Goal: Task Accomplishment & Management: Use online tool/utility

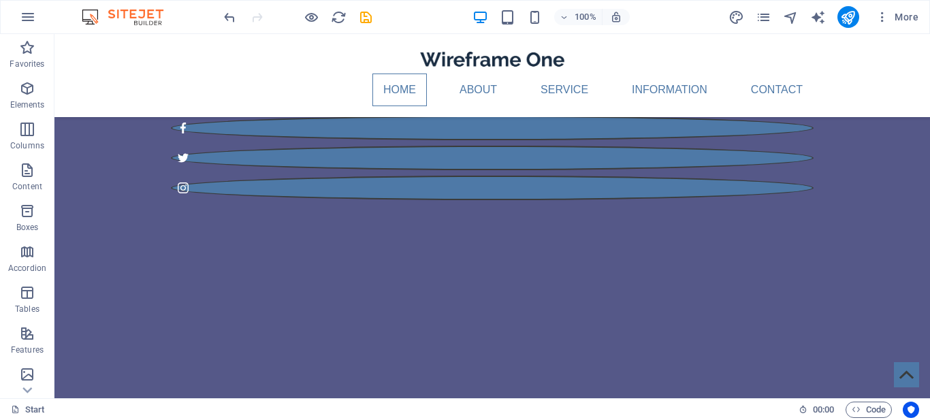
scroll to position [370, 0]
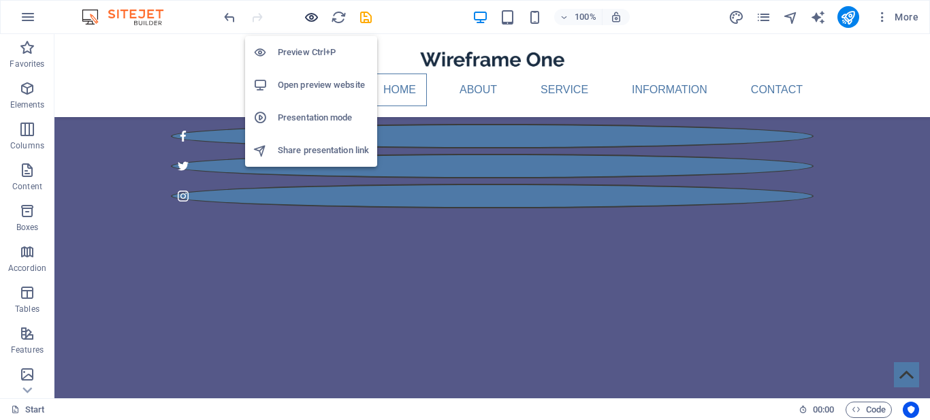
click at [304, 15] on icon "button" at bounding box center [312, 18] width 16 height 16
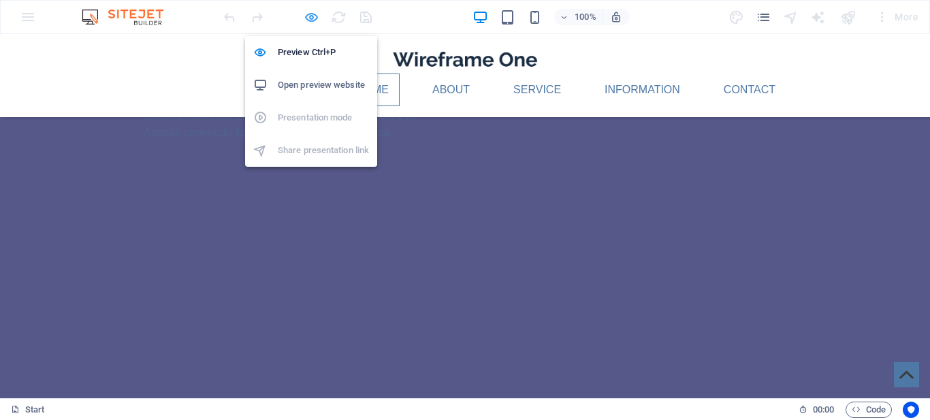
click at [310, 13] on icon "button" at bounding box center [312, 18] width 16 height 16
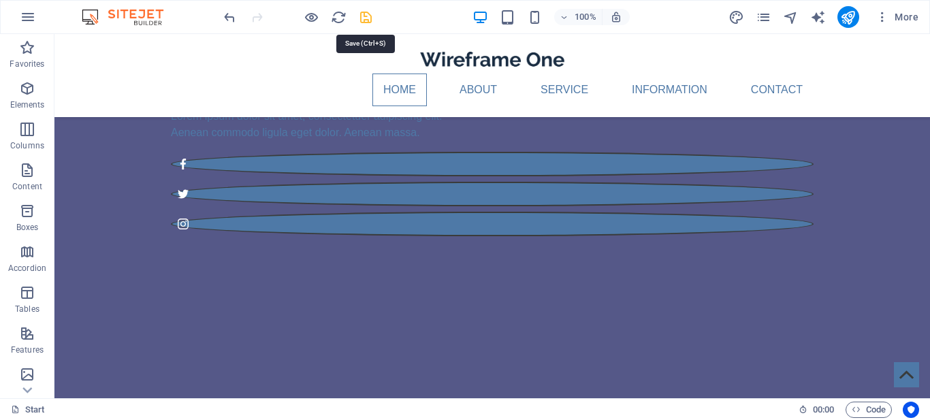
click at [369, 14] on icon "save" at bounding box center [366, 18] width 16 height 16
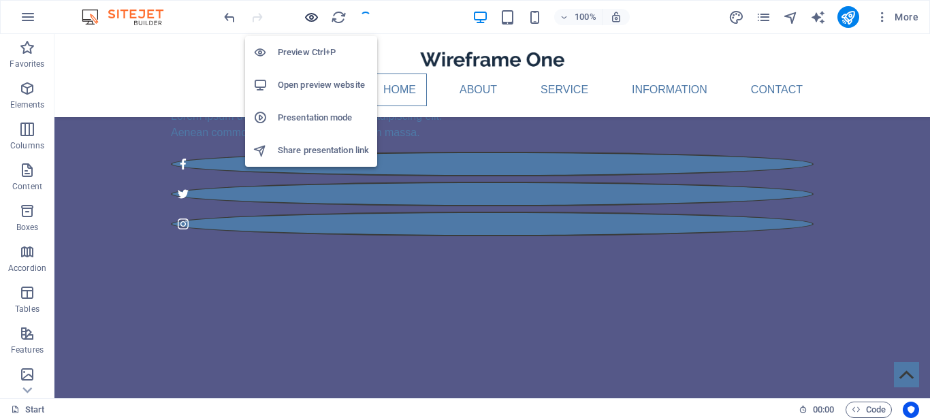
click at [309, 17] on icon "button" at bounding box center [312, 18] width 16 height 16
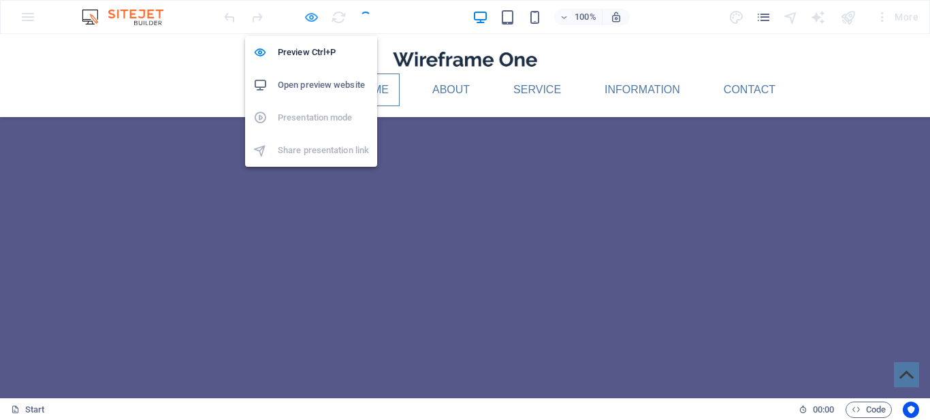
click at [309, 17] on icon "button" at bounding box center [312, 18] width 16 height 16
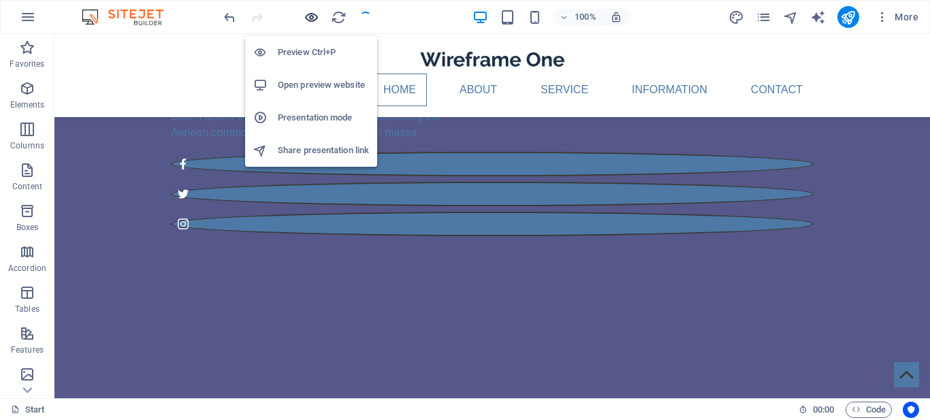
click at [309, 17] on icon "button" at bounding box center [312, 18] width 16 height 16
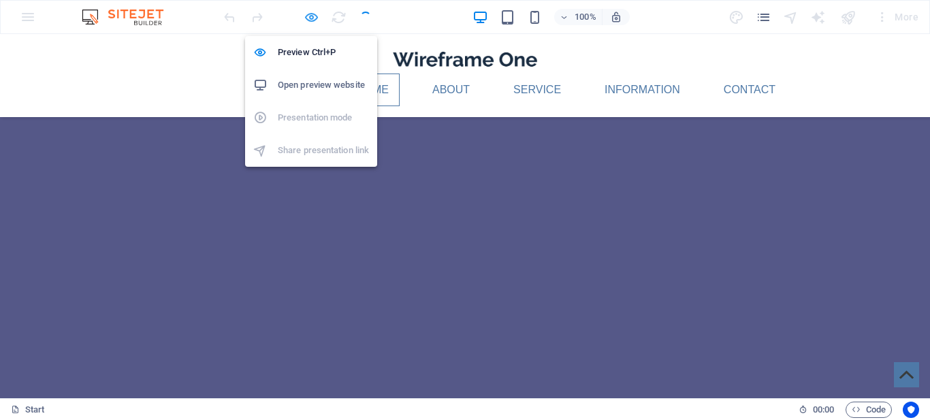
click at [309, 17] on icon "button" at bounding box center [312, 18] width 16 height 16
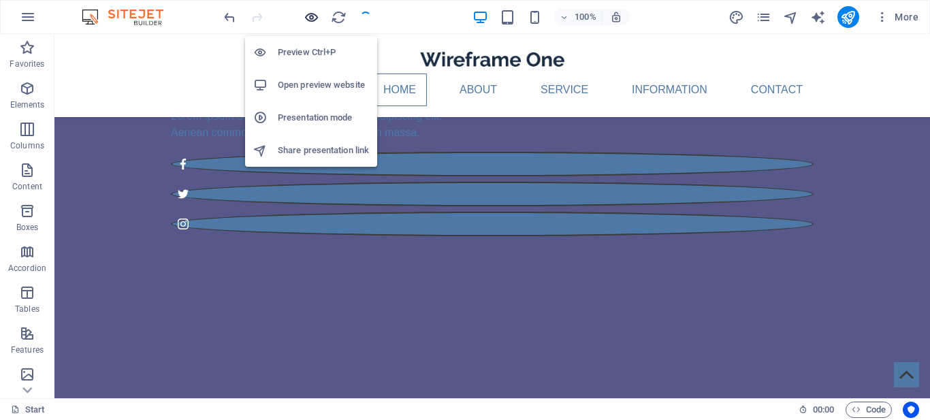
click at [309, 17] on icon "button" at bounding box center [312, 18] width 16 height 16
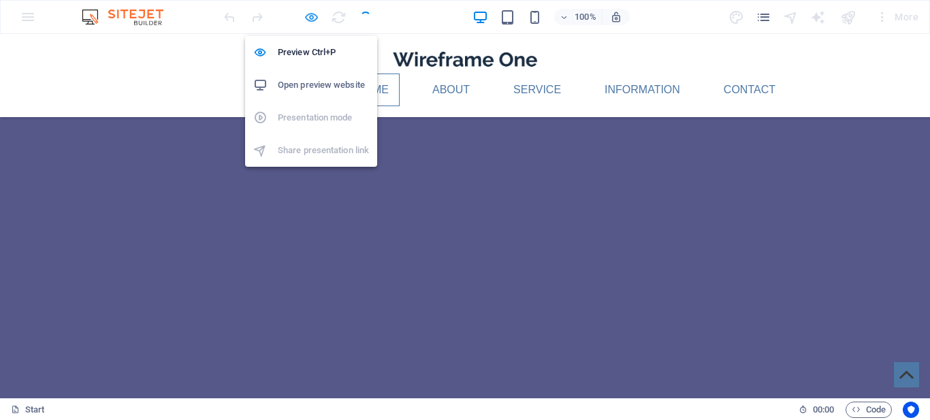
click at [309, 17] on icon "button" at bounding box center [312, 18] width 16 height 16
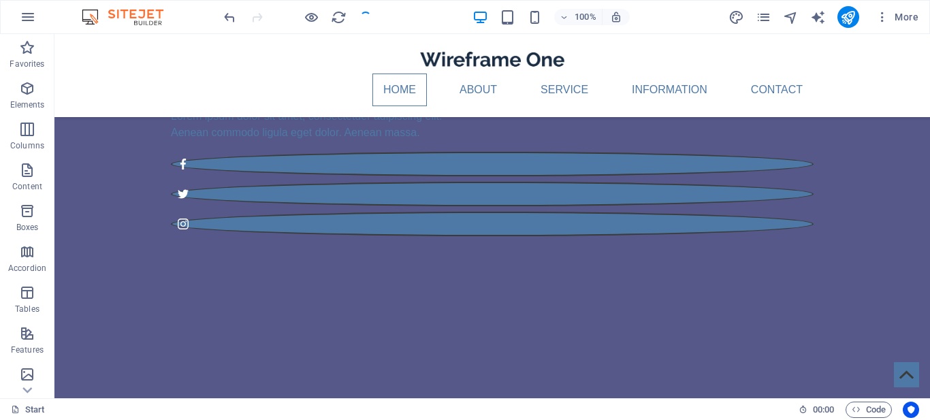
click at [384, 22] on div "100% More" at bounding box center [572, 17] width 703 height 22
click at [25, 13] on icon "button" at bounding box center [28, 17] width 16 height 16
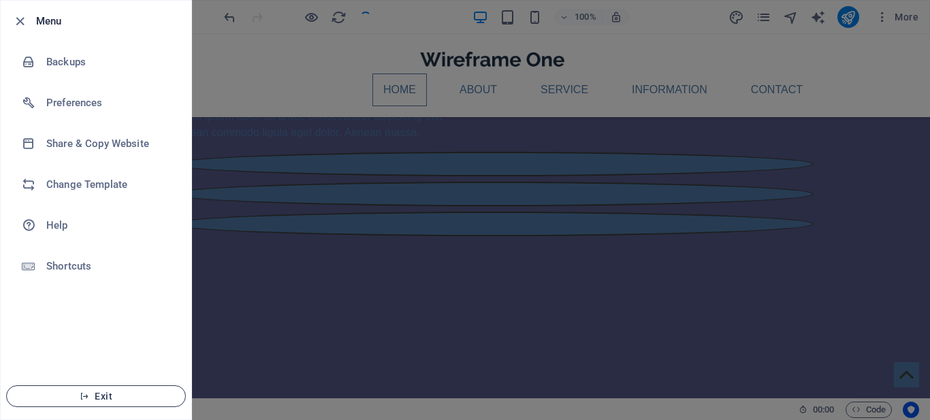
click at [84, 395] on icon "button" at bounding box center [85, 397] width 10 height 10
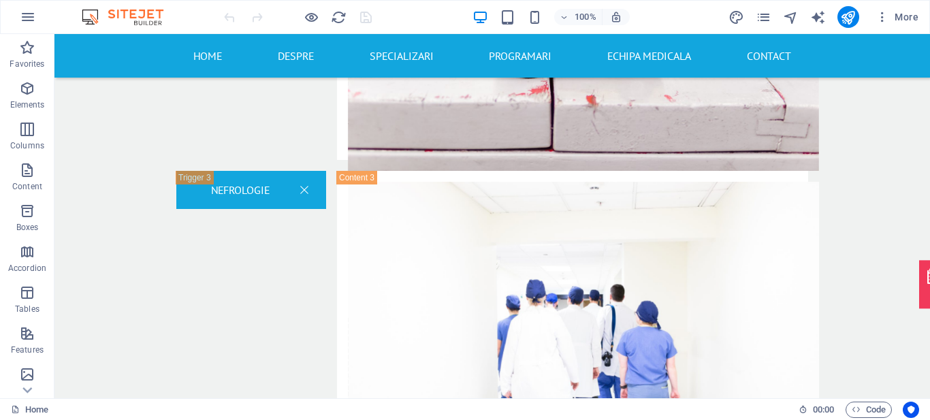
scroll to position [2495, 0]
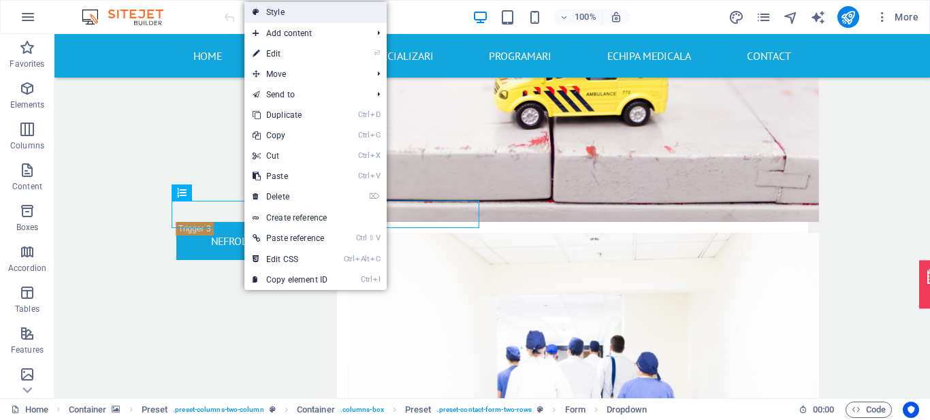
click at [293, 10] on link "Style" at bounding box center [316, 12] width 142 height 20
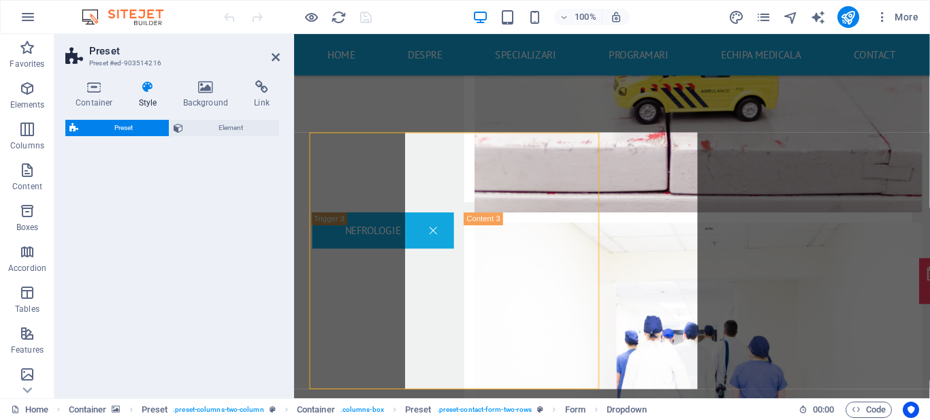
select select "px"
select select "rem"
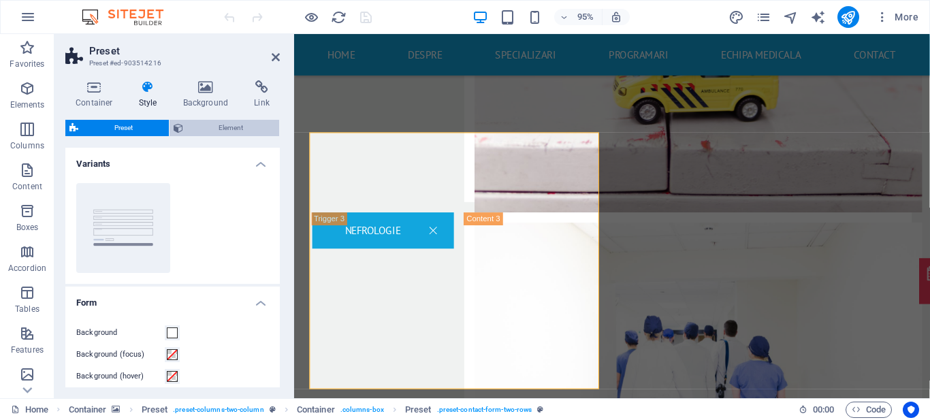
click at [218, 128] on span "Element" at bounding box center [231, 128] width 89 height 16
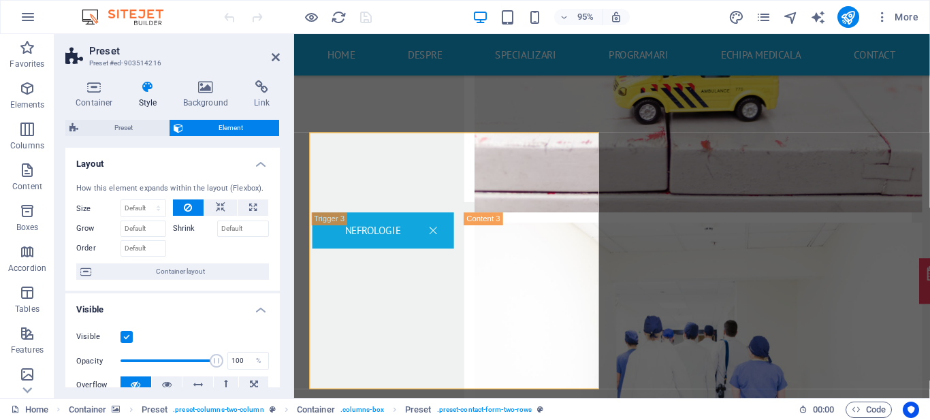
click at [129, 332] on label at bounding box center [127, 337] width 12 height 12
click at [0, 0] on input "Visible" at bounding box center [0, 0] width 0 height 0
click at [130, 336] on label at bounding box center [127, 337] width 12 height 12
click at [0, 0] on input "Visible" at bounding box center [0, 0] width 0 height 0
click at [277, 59] on icon at bounding box center [276, 57] width 8 height 11
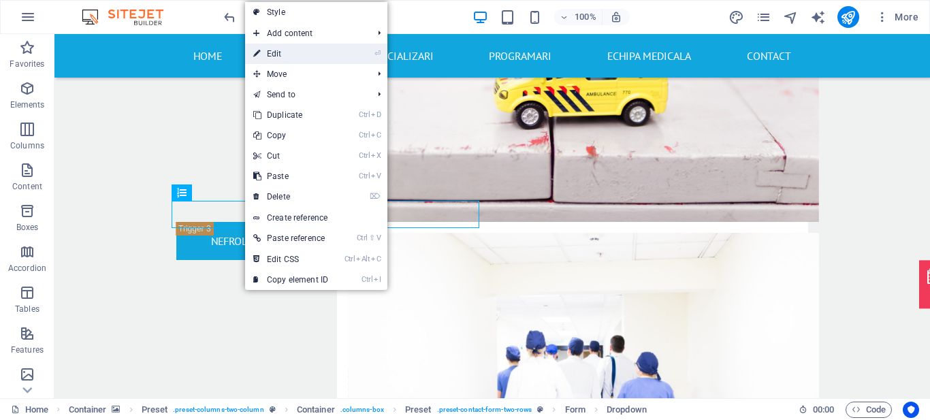
click at [303, 56] on link "⏎ Edit" at bounding box center [290, 54] width 91 height 20
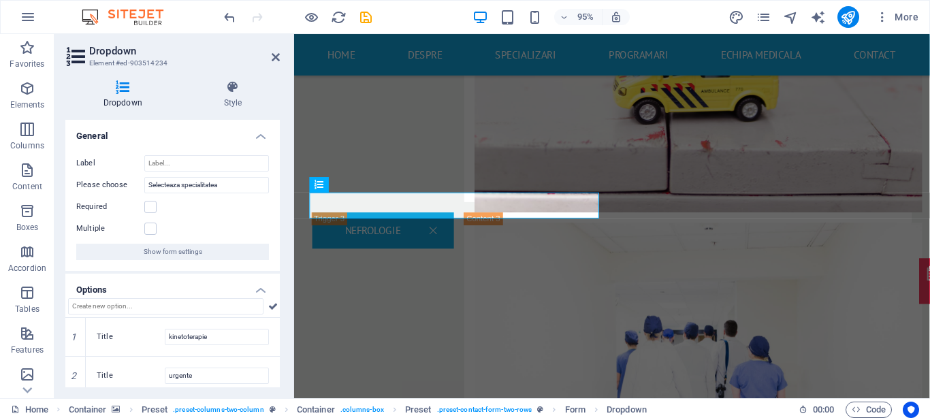
drag, startPoint x: 276, startPoint y: 152, endPoint x: 272, endPoint y: 285, distance: 132.9
click at [272, 285] on ul "General Label Please choose Selecteaza specialitatea Required Multiple Show for…" at bounding box center [172, 335] width 215 height 431
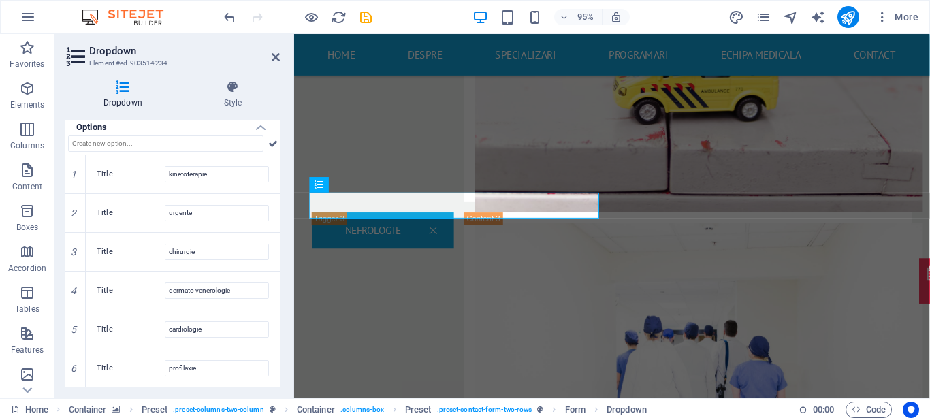
scroll to position [0, 0]
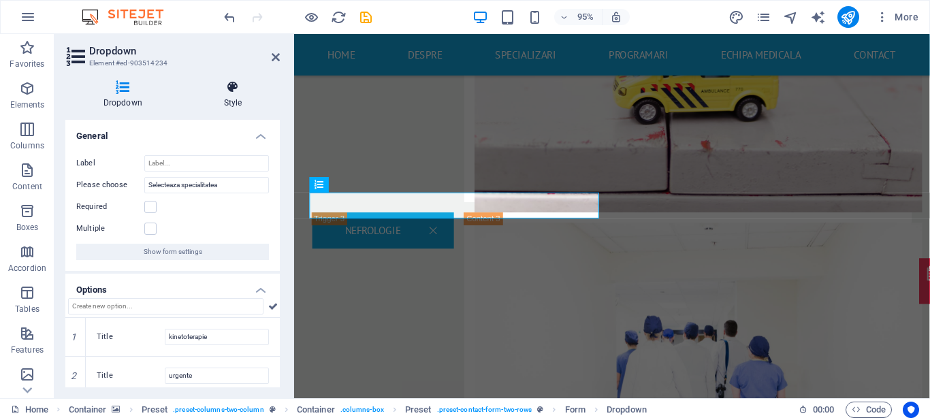
click at [230, 101] on h4 "Style" at bounding box center [233, 94] width 94 height 29
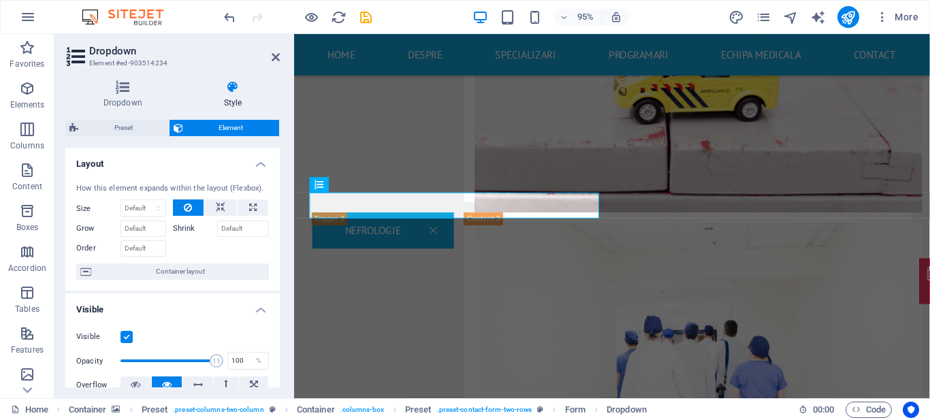
click at [126, 337] on label at bounding box center [127, 337] width 12 height 12
click at [0, 0] on input "Visible" at bounding box center [0, 0] width 0 height 0
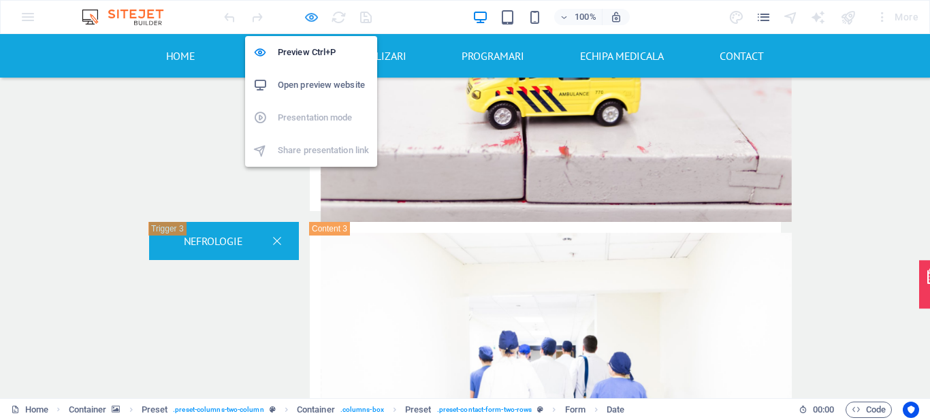
scroll to position [1236, 0]
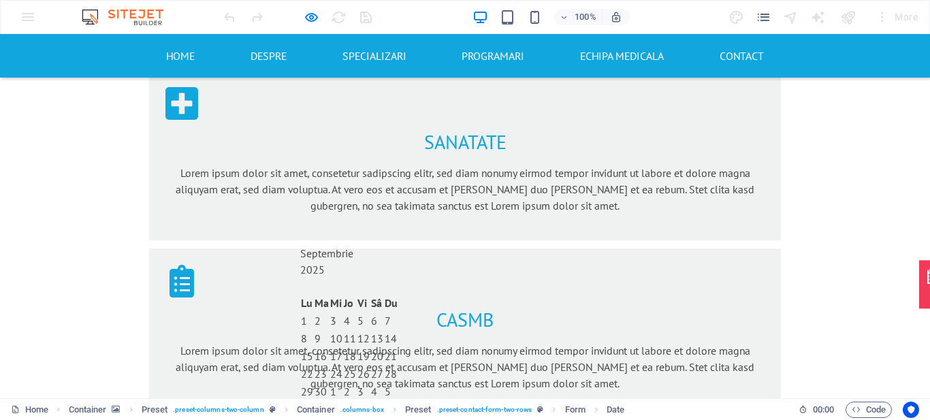
click at [356, 330] on div "11" at bounding box center [350, 338] width 12 height 16
click at [300, 290] on button "button" at bounding box center [300, 290] width 0 height 0
click at [300, 241] on button "button" at bounding box center [300, 241] width 0 height 0
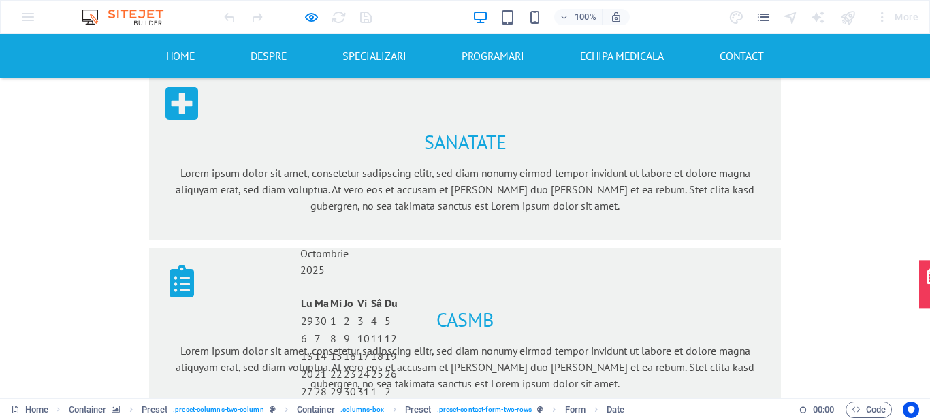
click at [300, 241] on button "button" at bounding box center [300, 241] width 0 height 0
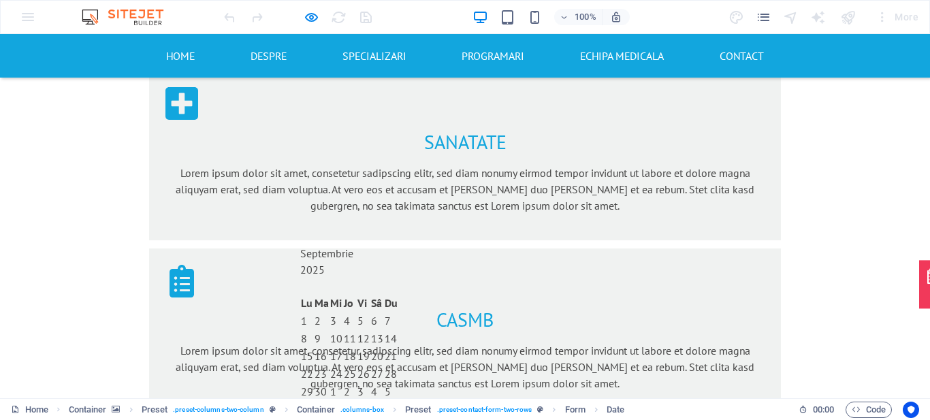
click at [300, 241] on button "button" at bounding box center [300, 241] width 0 height 0
click at [329, 330] on div "9" at bounding box center [322, 338] width 14 height 16
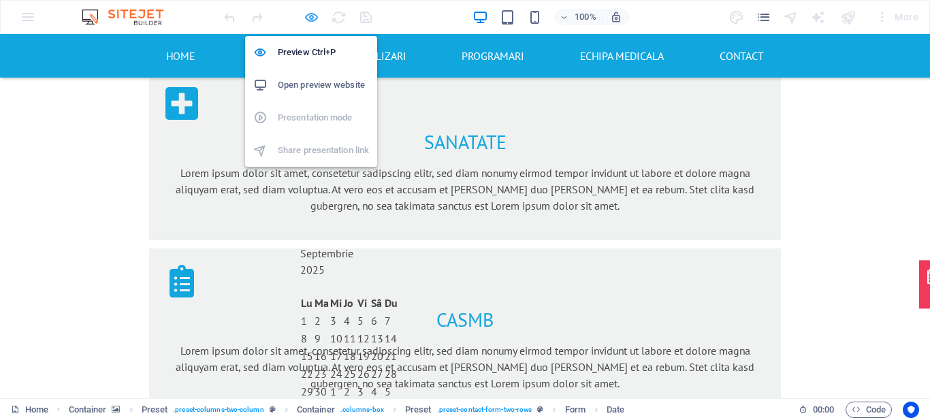
click at [0, 0] on icon "button" at bounding box center [0, 0] width 0 height 0
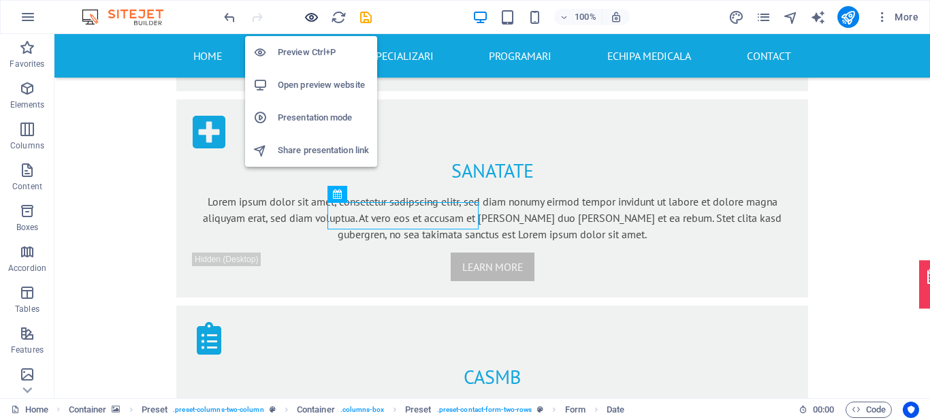
scroll to position [2462, 0]
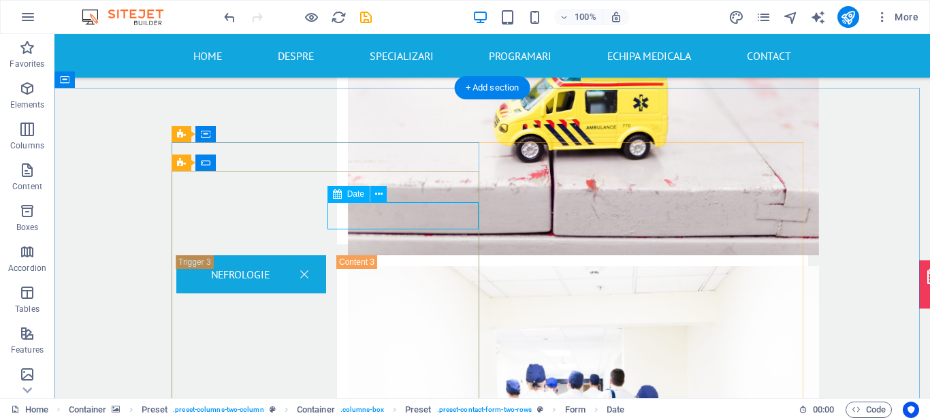
click at [381, 192] on icon at bounding box center [378, 194] width 7 height 14
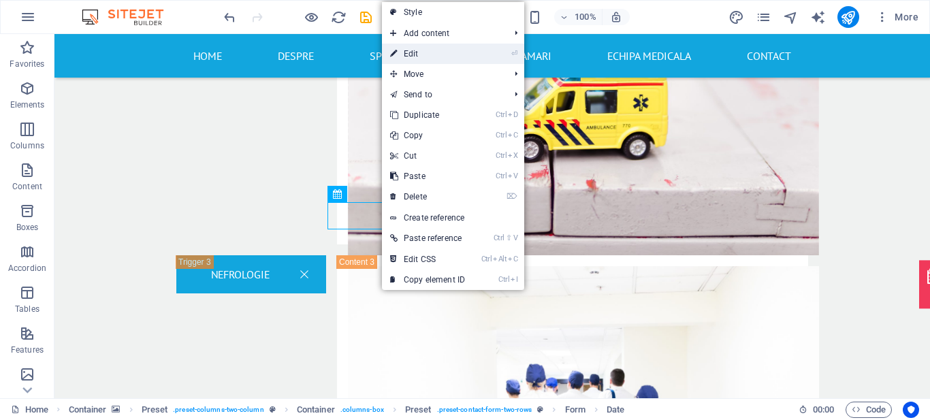
drag, startPoint x: 450, startPoint y: 52, endPoint x: 106, endPoint y: 37, distance: 343.7
click at [450, 52] on link "⏎ Edit" at bounding box center [427, 54] width 91 height 20
select select "days-from-[DATE]"
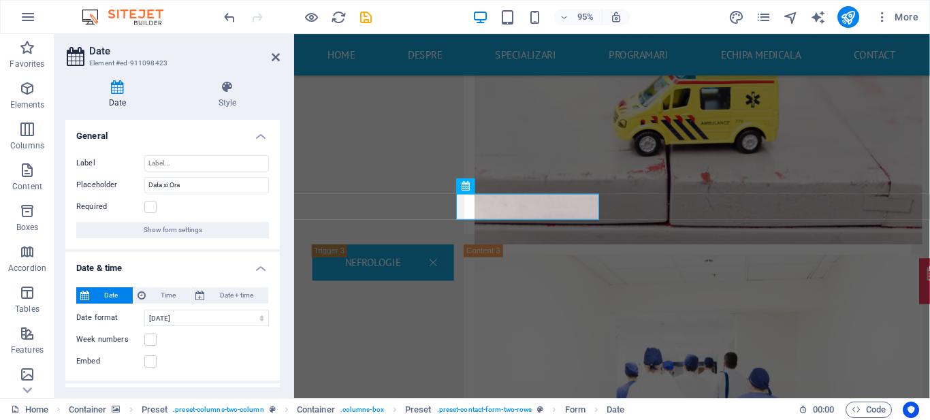
drag, startPoint x: 277, startPoint y: 187, endPoint x: 277, endPoint y: 240, distance: 53.8
click at [277, 240] on div "Label Placeholder Data si Ora Required Show form settings" at bounding box center [172, 196] width 215 height 105
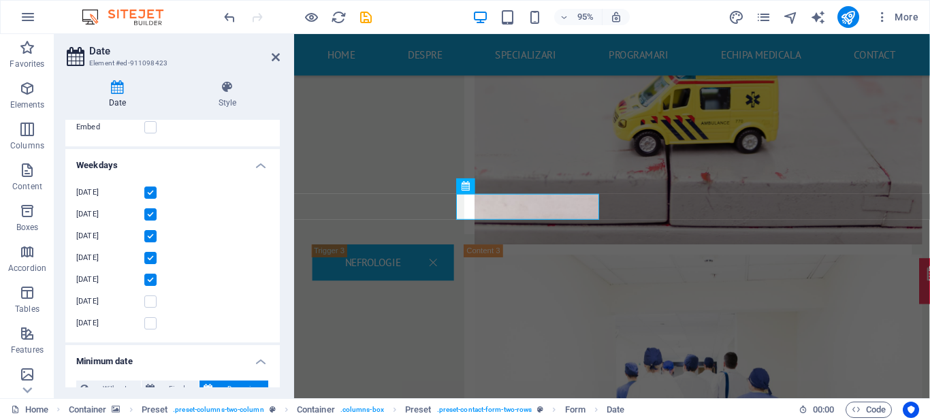
scroll to position [0, 0]
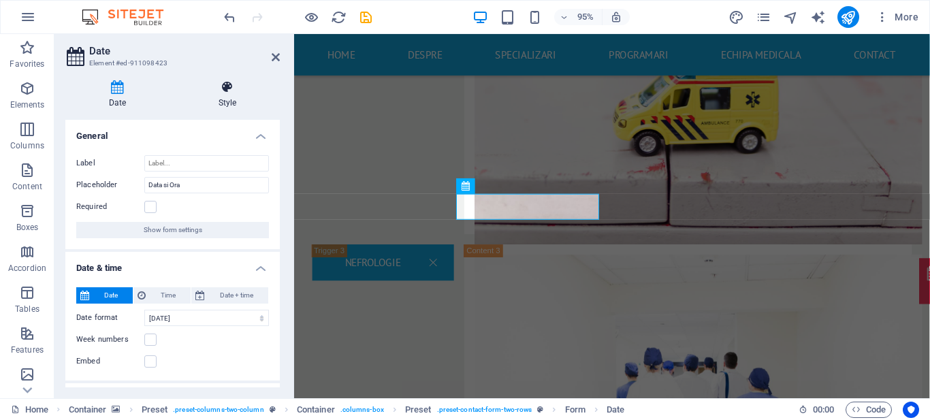
click at [223, 87] on icon at bounding box center [227, 87] width 105 height 14
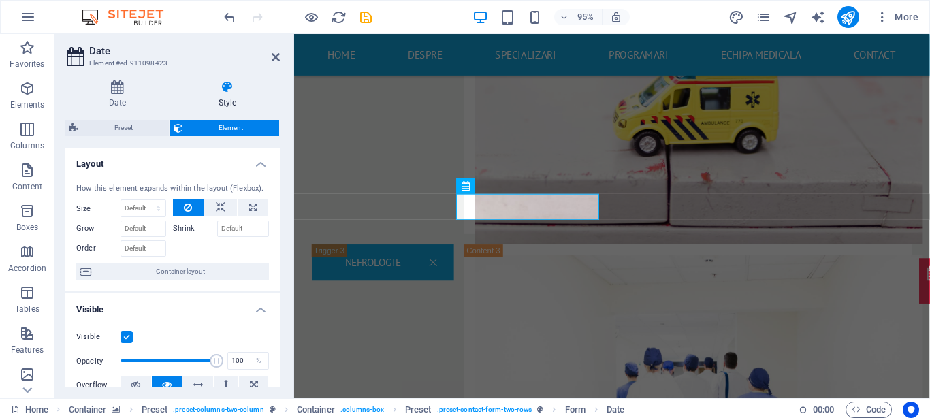
click at [127, 337] on label at bounding box center [127, 337] width 12 height 12
click at [0, 0] on input "Visible" at bounding box center [0, 0] width 0 height 0
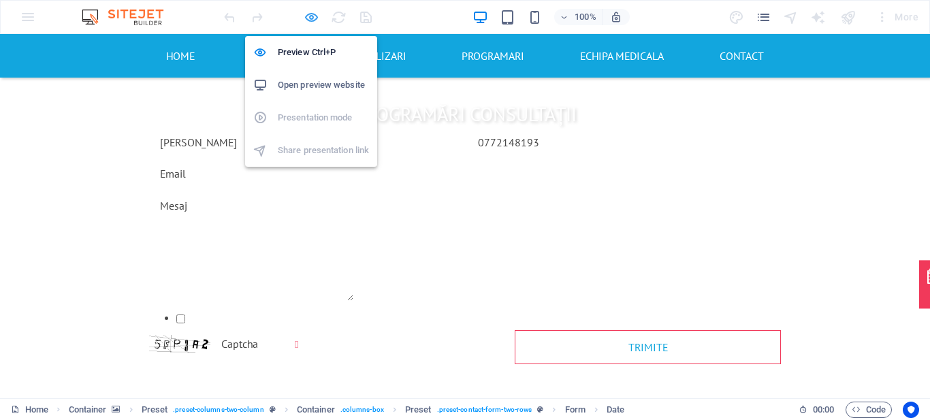
scroll to position [2223, 0]
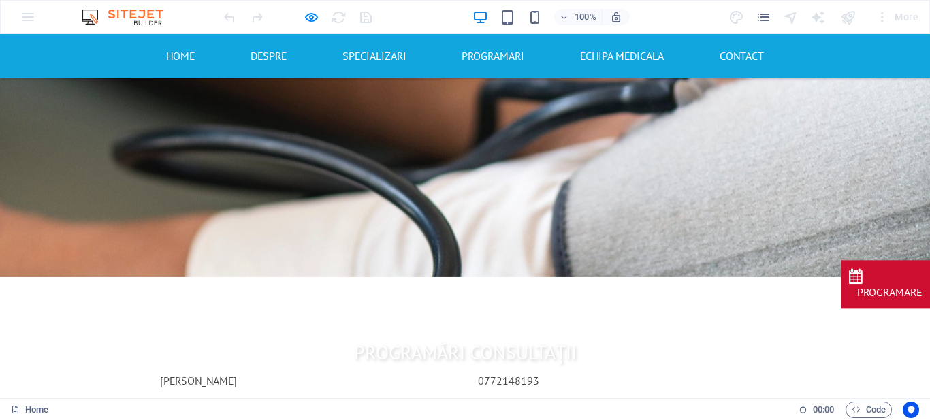
click at [891, 284] on p "PROGRAMARE" at bounding box center [890, 292] width 65 height 16
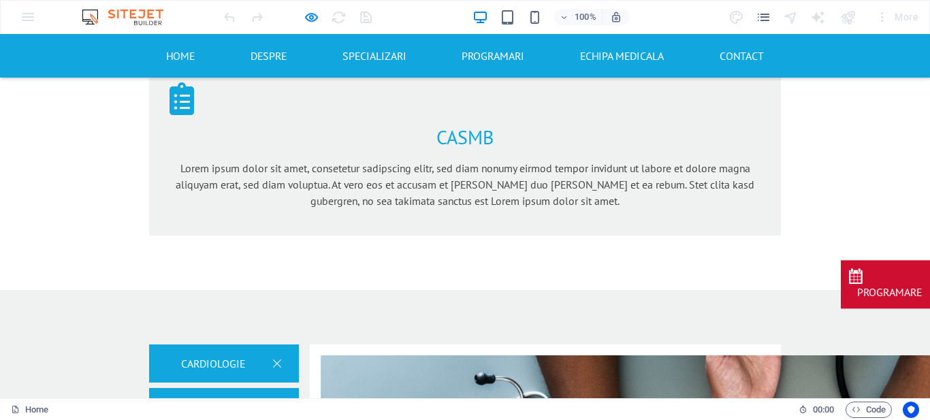
scroll to position [1247, 0]
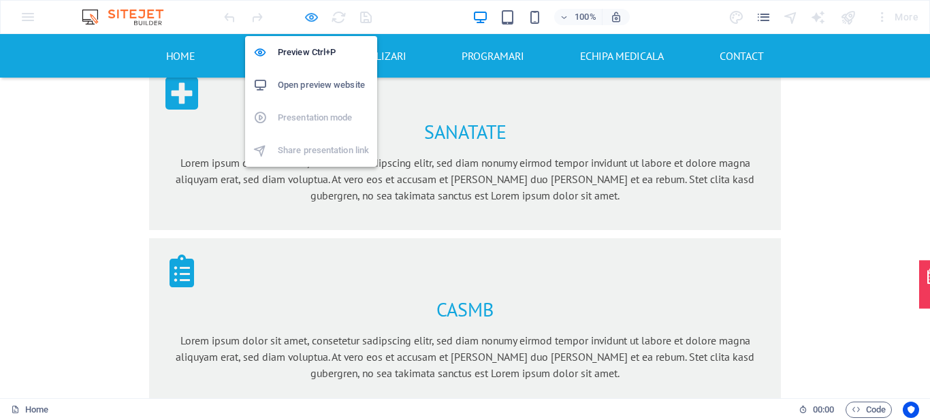
click at [0, 0] on icon "button" at bounding box center [0, 0] width 0 height 0
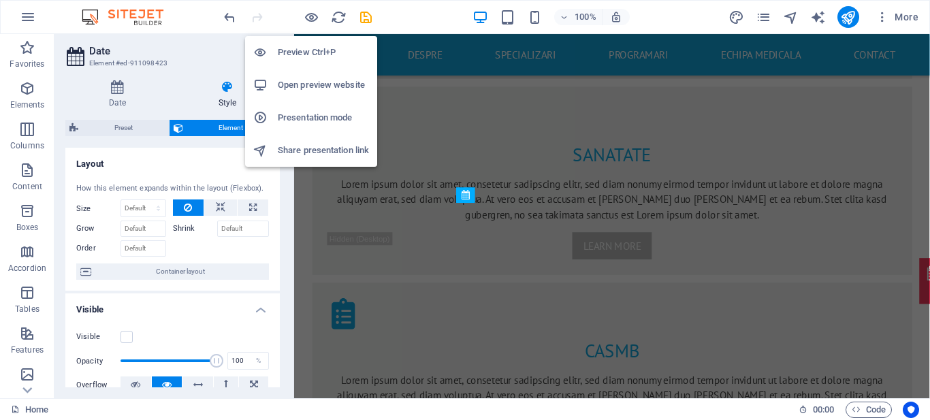
scroll to position [2452, 0]
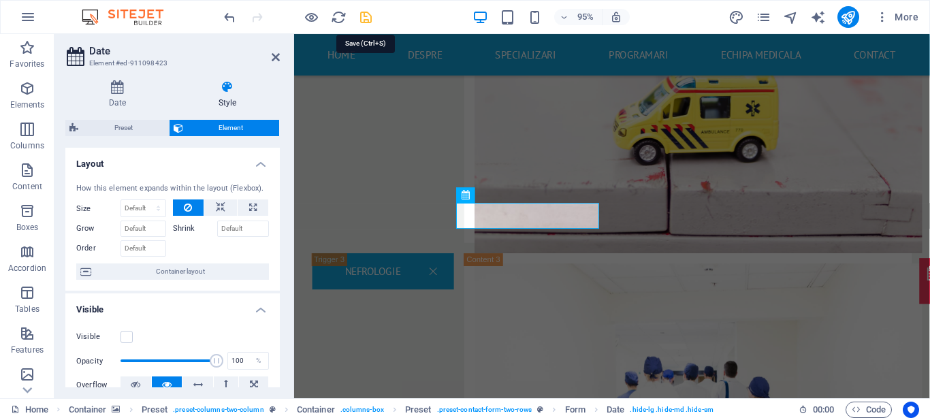
click at [270, 58] on header "Date Element #ed-911098423" at bounding box center [172, 51] width 215 height 35
click at [272, 62] on icon at bounding box center [276, 57] width 8 height 11
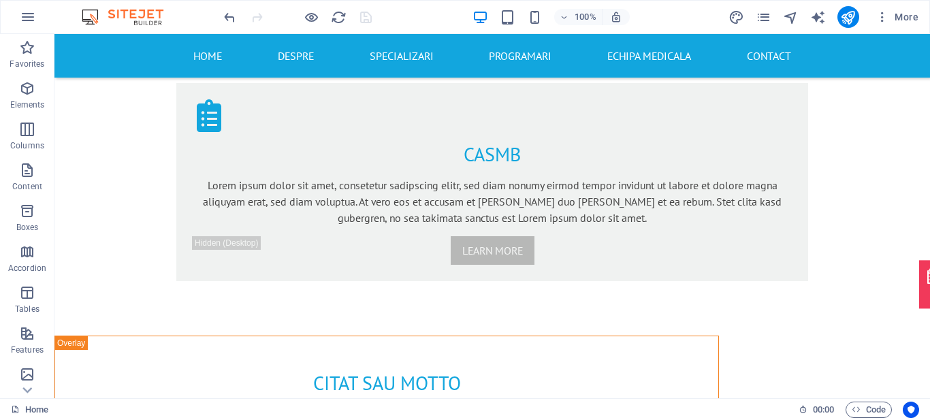
scroll to position [0, 0]
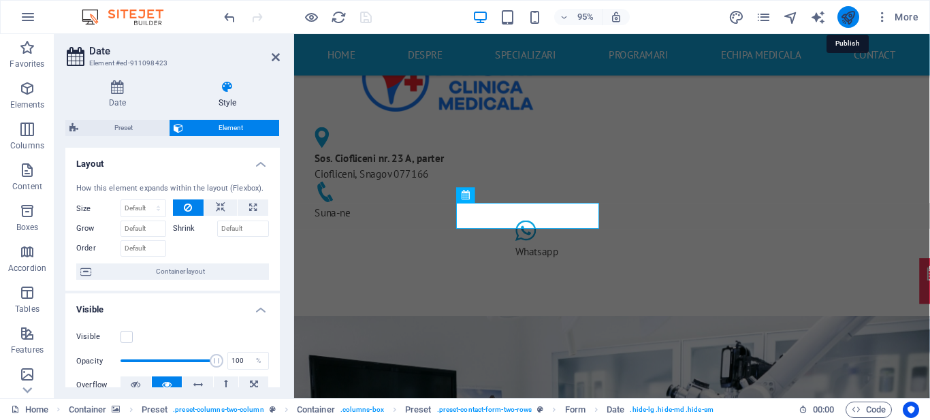
scroll to position [2452, 0]
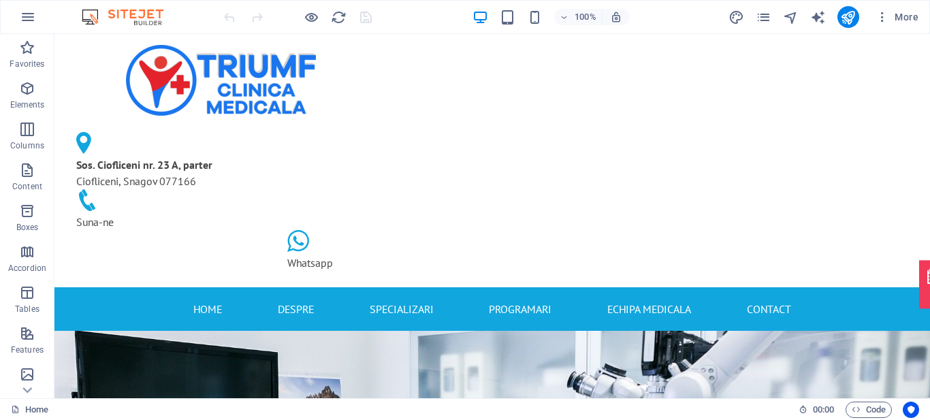
drag, startPoint x: 930, startPoint y: 69, endPoint x: 984, endPoint y: 62, distance: 54.2
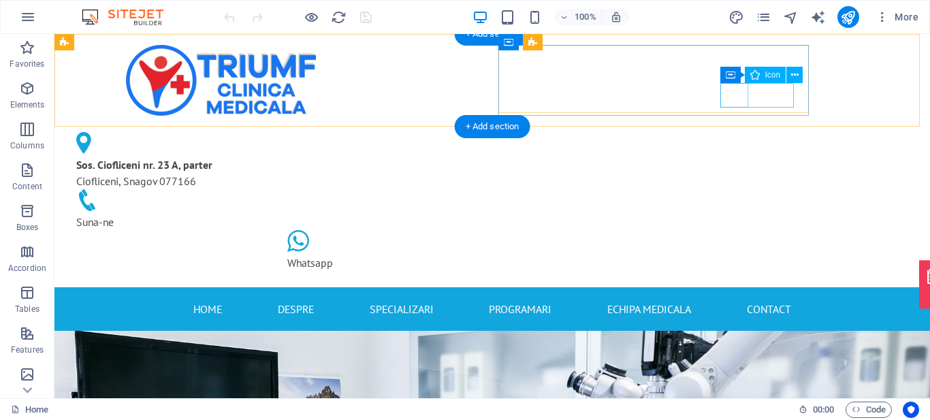
click at [576, 230] on figure at bounding box center [431, 242] width 289 height 25
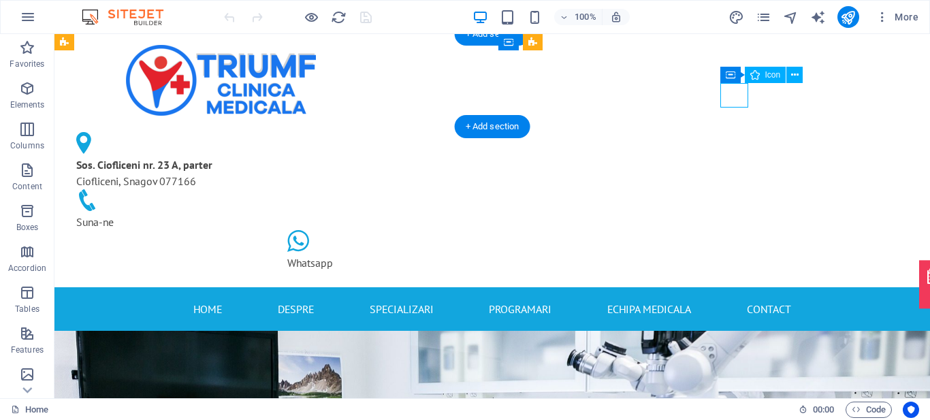
select select "xMidYMid"
select select "px"
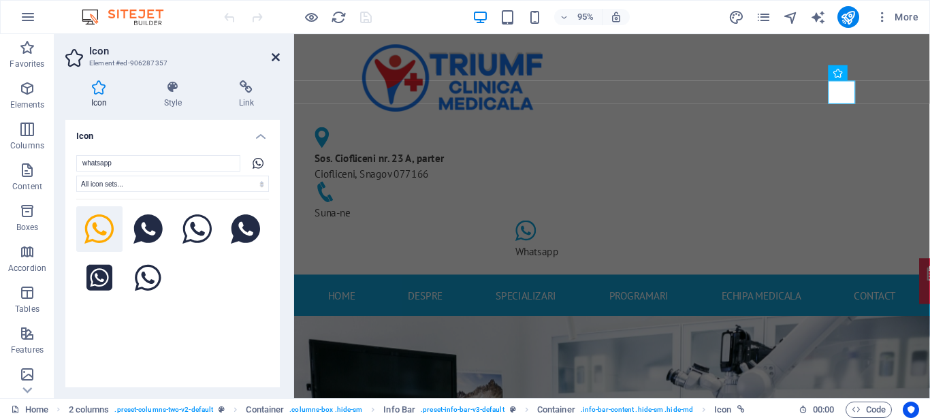
click at [273, 55] on icon at bounding box center [276, 57] width 8 height 11
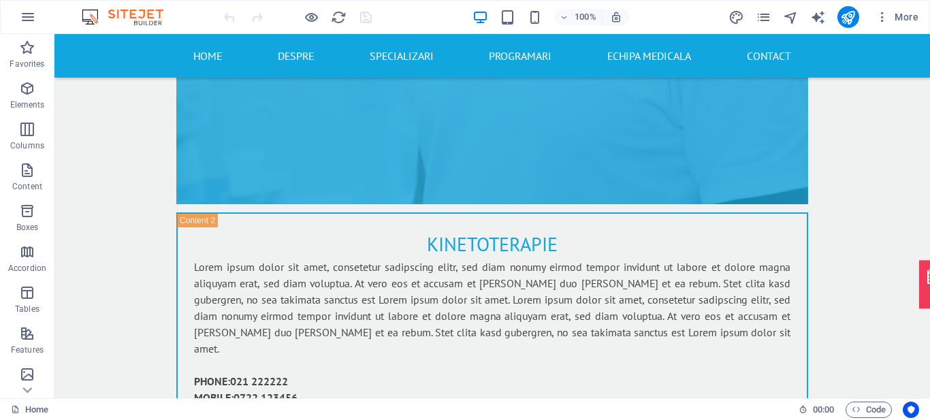
scroll to position [5861, 0]
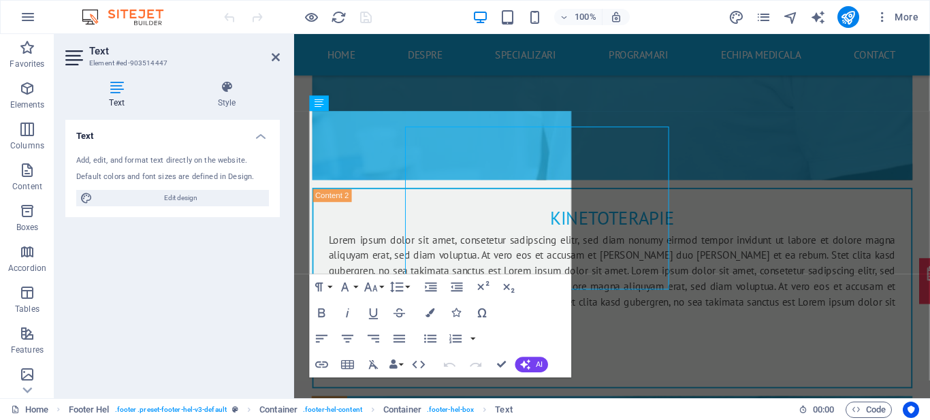
scroll to position [5845, 0]
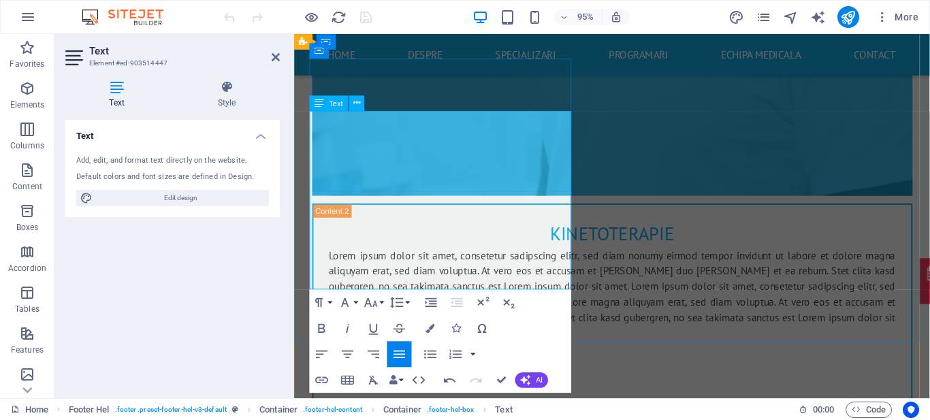
drag, startPoint x: 356, startPoint y: 263, endPoint x: 401, endPoint y: 263, distance: 44.3
drag, startPoint x: 411, startPoint y: 264, endPoint x: 357, endPoint y: 261, distance: 54.6
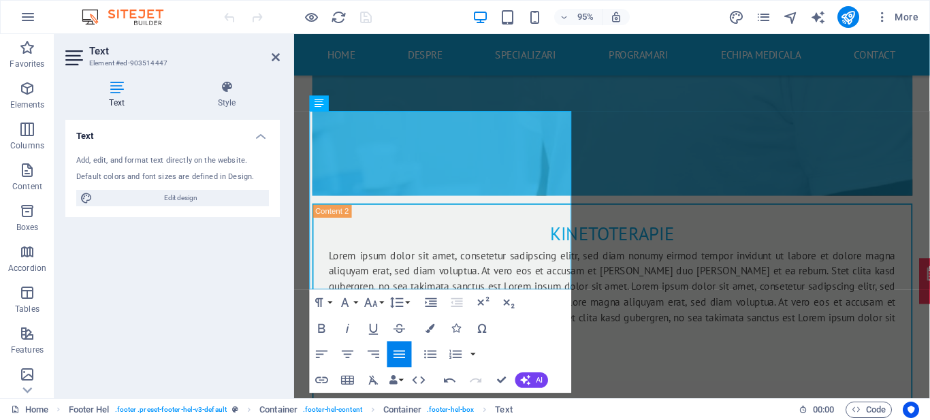
click at [247, 264] on div "Text Add, edit, and format text directly on the website. Default colors and fon…" at bounding box center [172, 254] width 215 height 268
click at [275, 58] on icon at bounding box center [276, 57] width 8 height 11
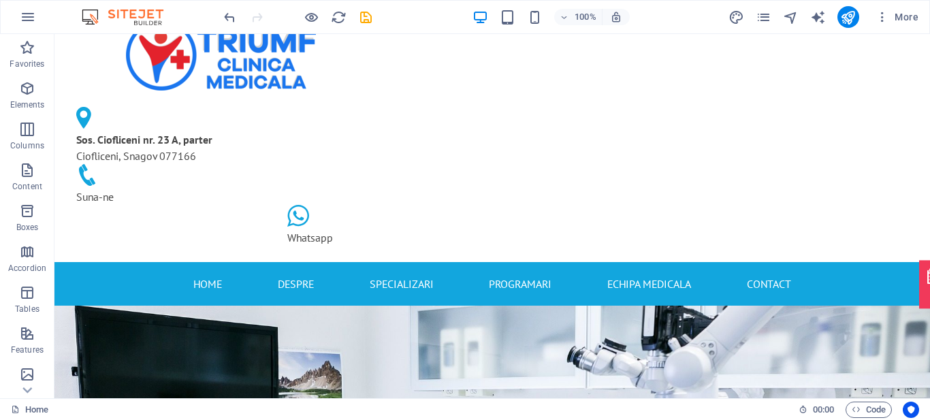
scroll to position [0, 0]
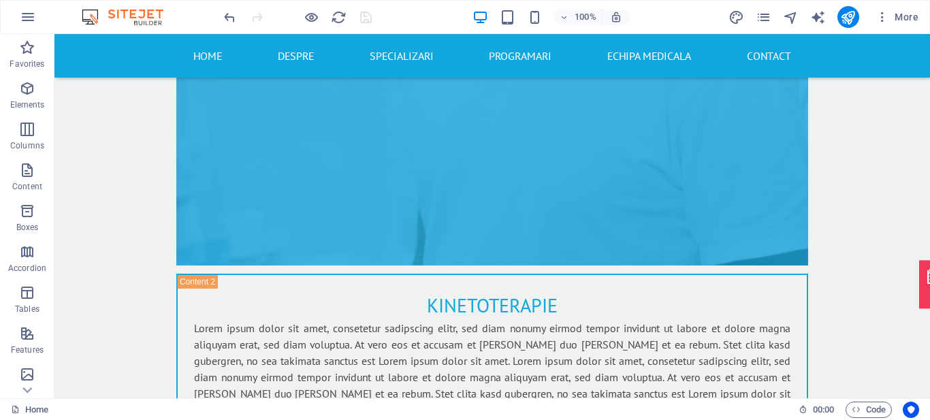
scroll to position [5825, 0]
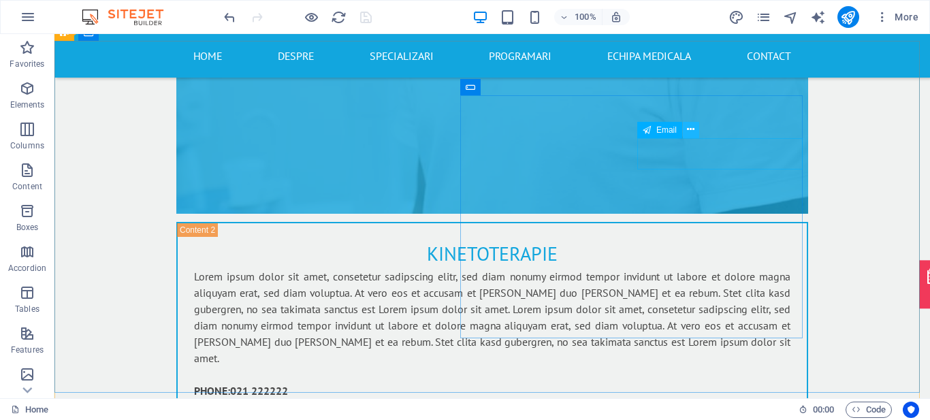
click at [693, 127] on icon at bounding box center [690, 130] width 7 height 14
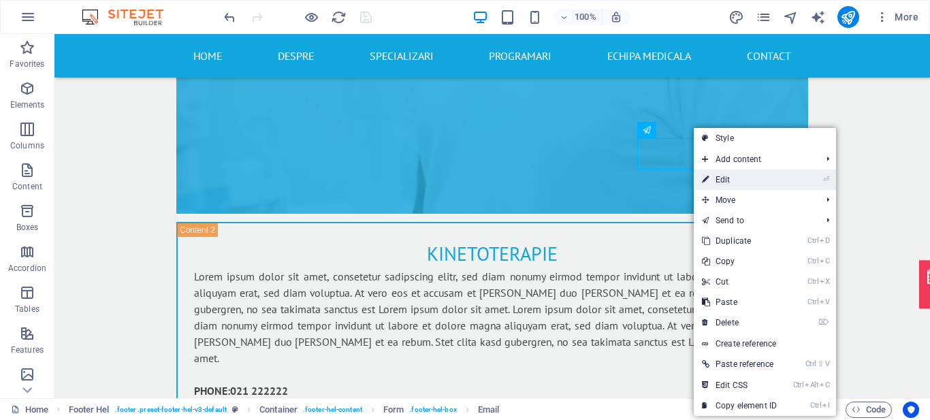
click at [710, 178] on link "⏎ Edit" at bounding box center [739, 180] width 91 height 20
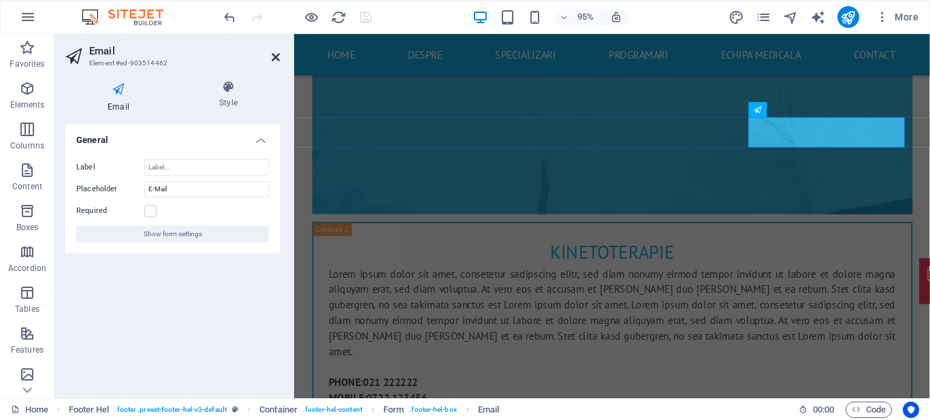
click at [278, 59] on icon at bounding box center [276, 57] width 8 height 11
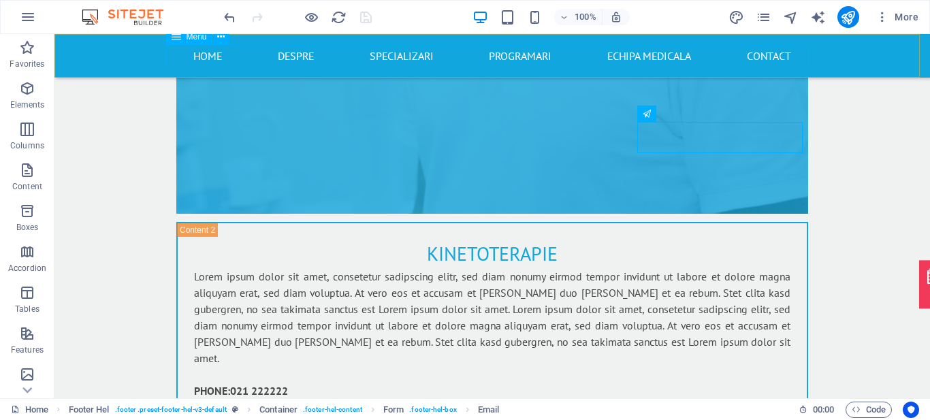
scroll to position [5842, 0]
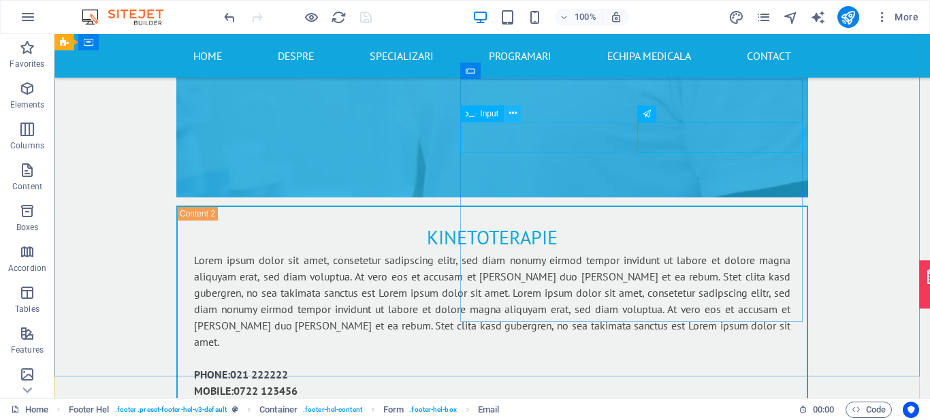
click at [514, 113] on icon at bounding box center [513, 113] width 7 height 14
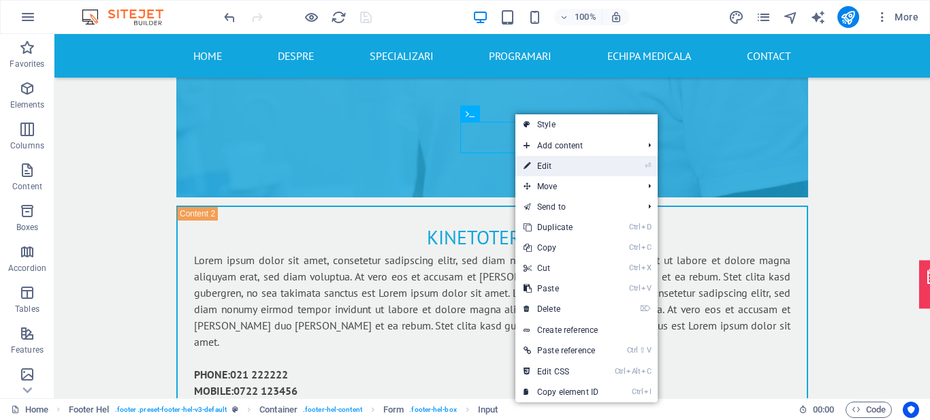
click at [551, 166] on link "⏎ Edit" at bounding box center [561, 166] width 91 height 20
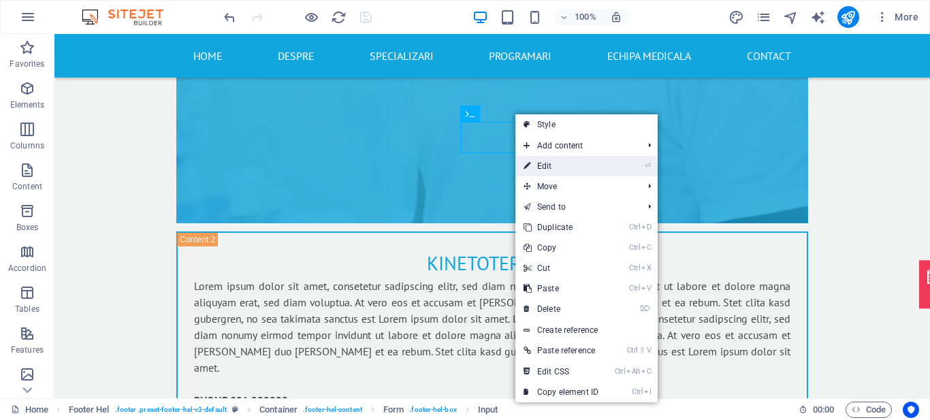
select select "characters"
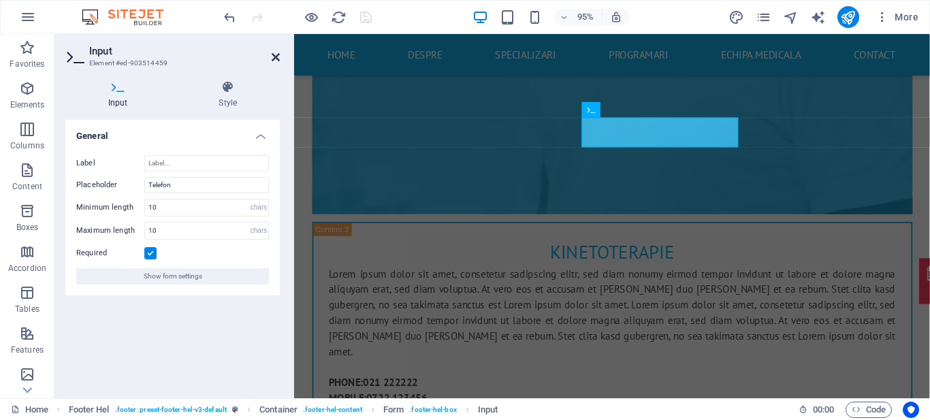
click at [277, 61] on icon at bounding box center [276, 57] width 8 height 11
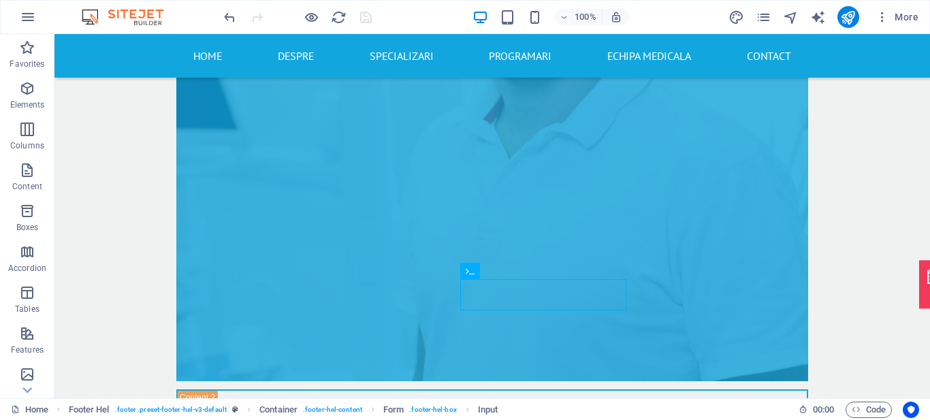
scroll to position [5697, 0]
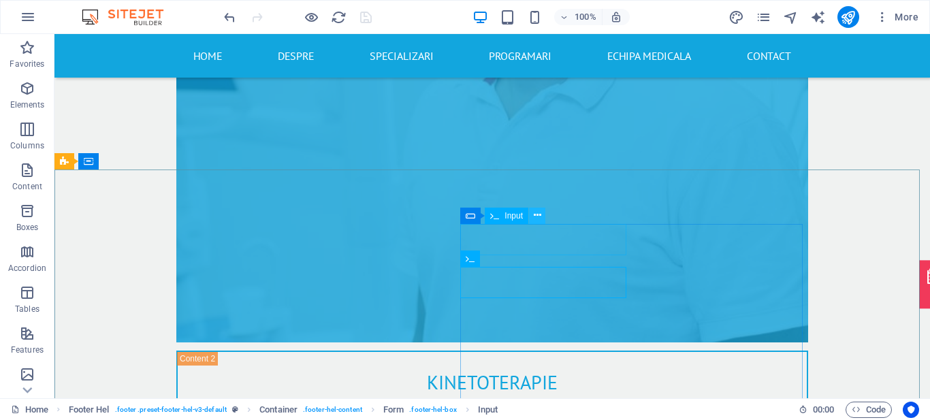
click at [537, 216] on icon at bounding box center [537, 215] width 7 height 14
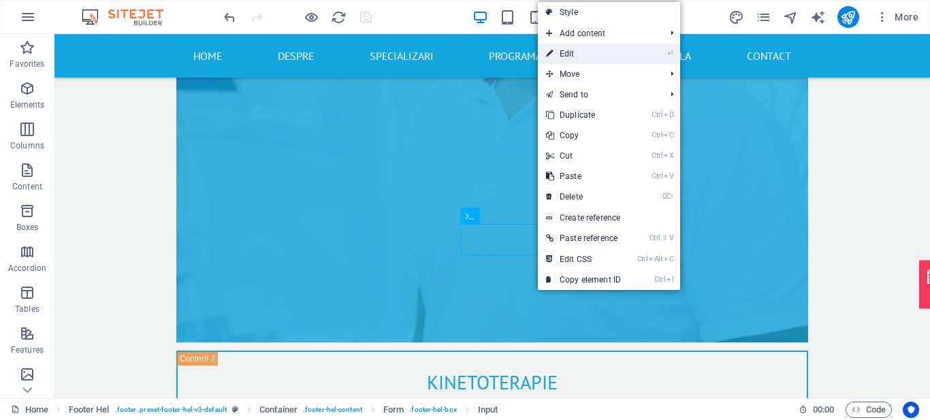
click at [574, 56] on link "⏎ Edit" at bounding box center [583, 54] width 91 height 20
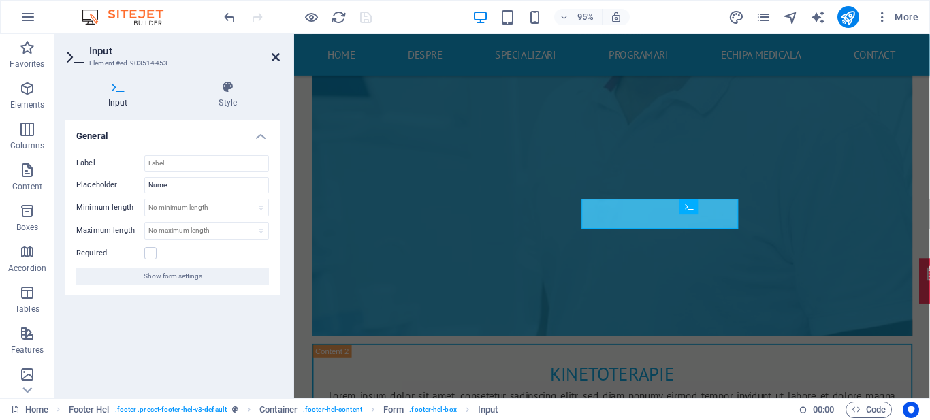
click at [277, 57] on icon at bounding box center [276, 57] width 8 height 11
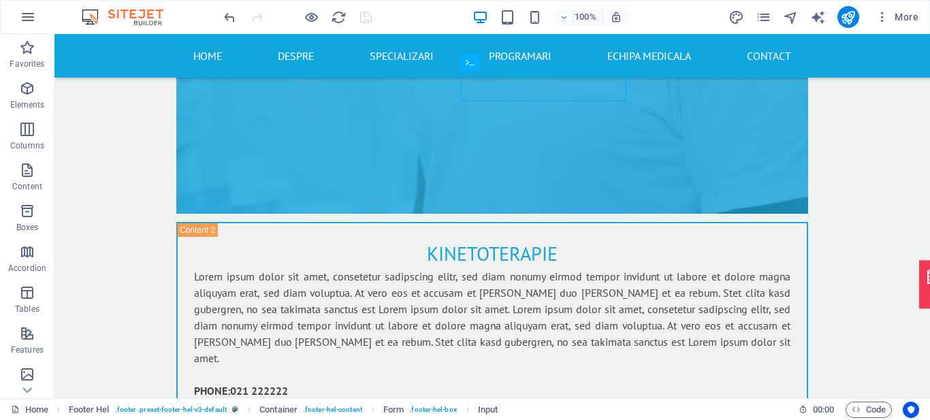
scroll to position [5864, 0]
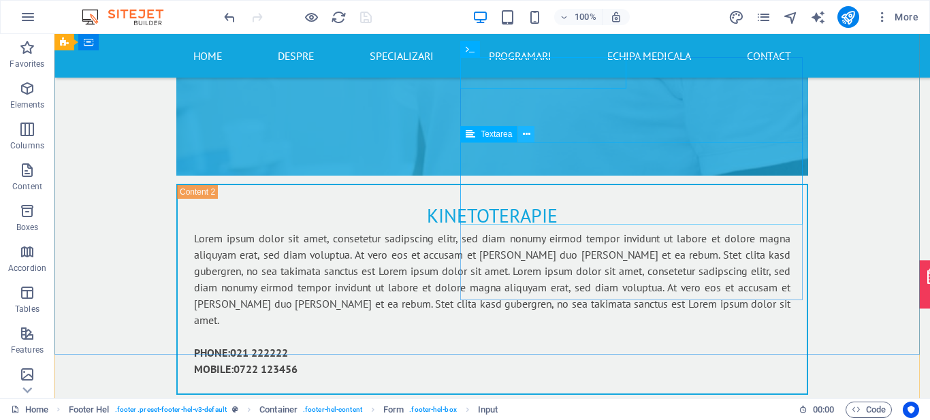
click at [523, 136] on icon at bounding box center [526, 134] width 7 height 14
click at [528, 136] on icon at bounding box center [526, 134] width 7 height 14
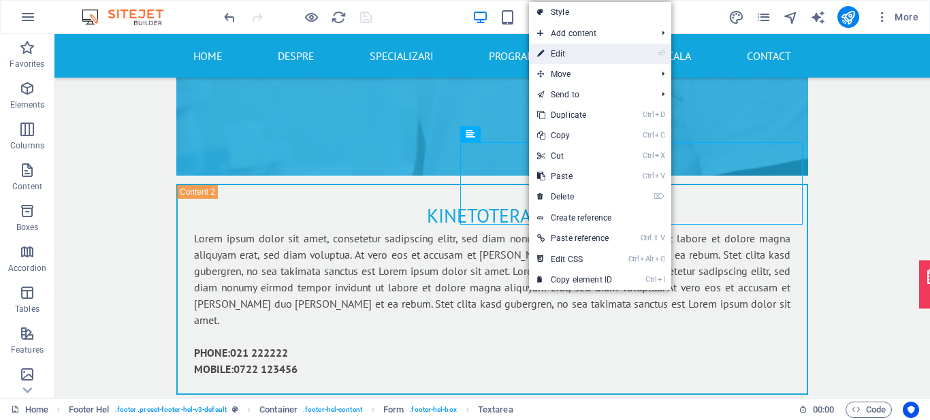
click at [585, 58] on link "⏎ Edit" at bounding box center [574, 54] width 91 height 20
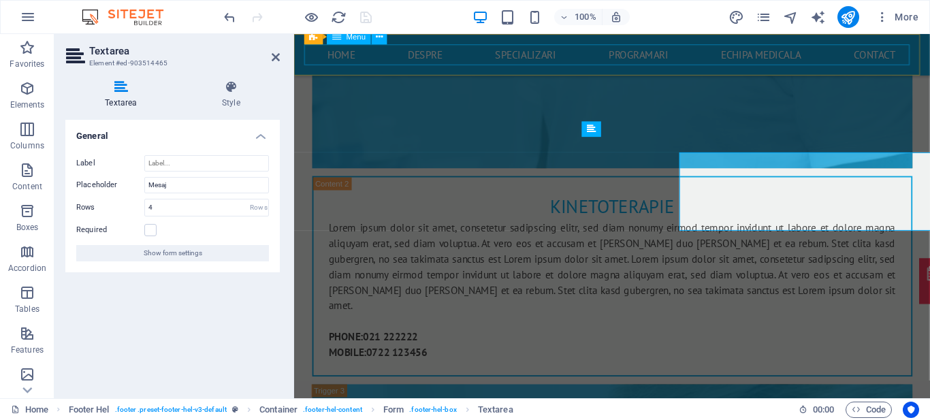
scroll to position [5847, 0]
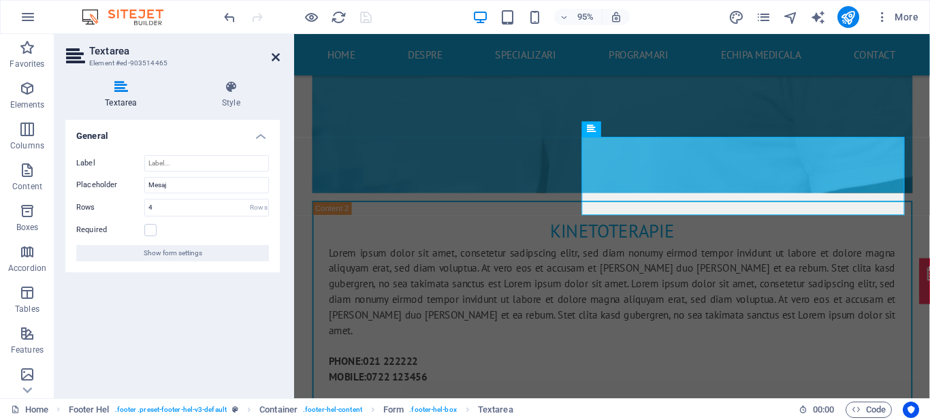
click at [279, 58] on icon at bounding box center [276, 57] width 8 height 11
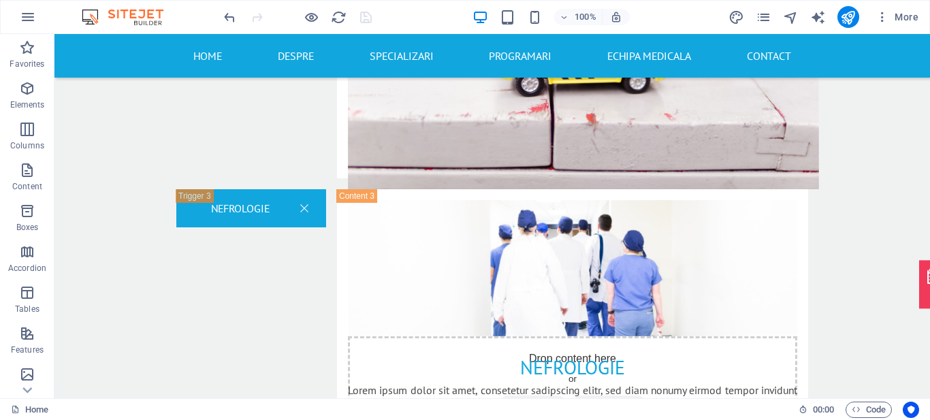
scroll to position [2502, 0]
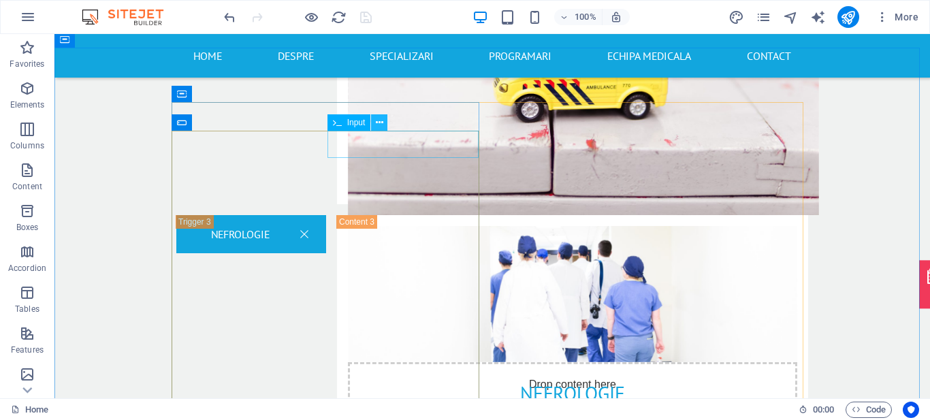
click at [379, 125] on icon at bounding box center [379, 123] width 7 height 14
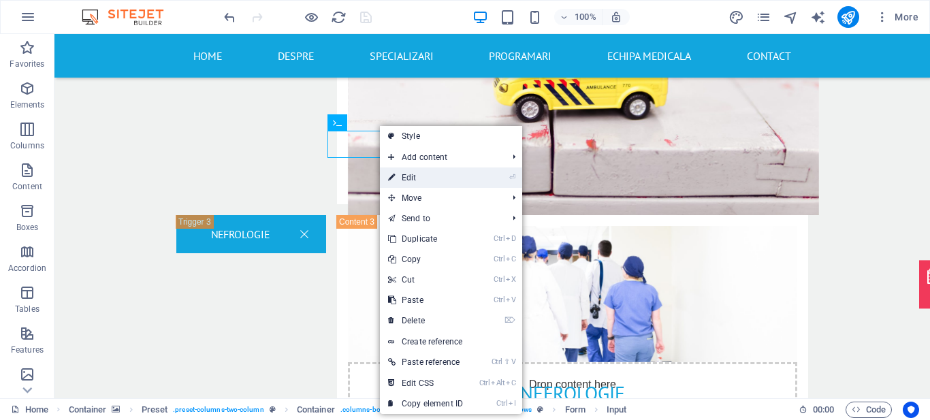
click at [409, 171] on link "⏎ Edit" at bounding box center [425, 178] width 91 height 20
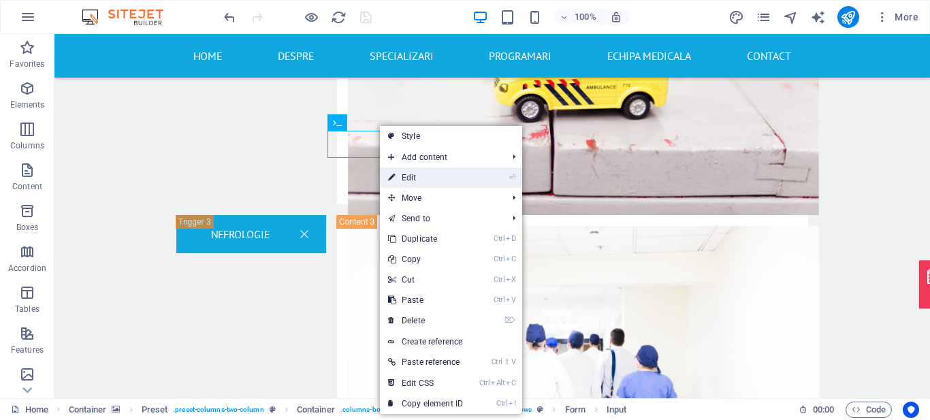
select select "characters"
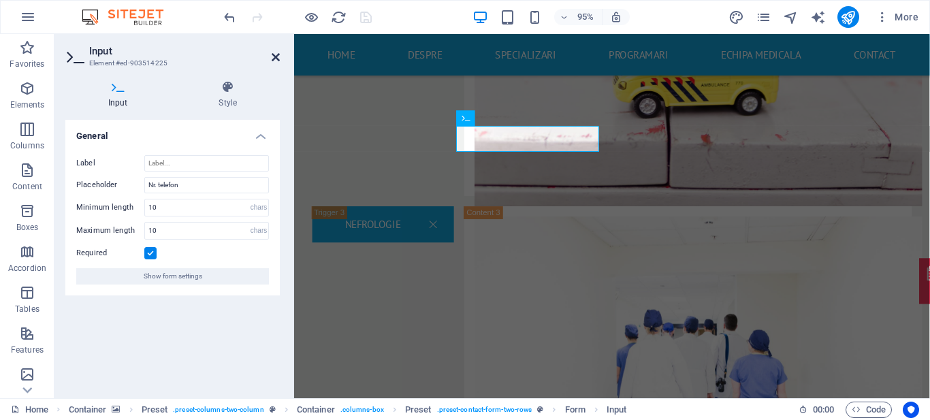
click at [275, 55] on icon at bounding box center [276, 57] width 8 height 11
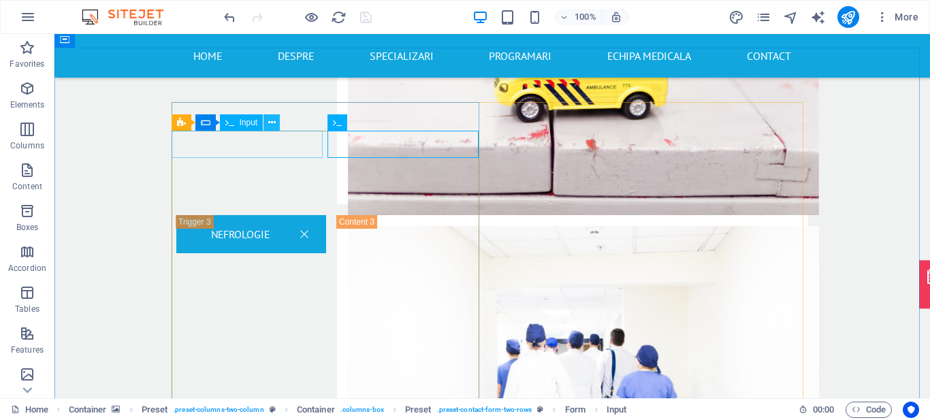
click at [274, 121] on icon at bounding box center [271, 123] width 7 height 14
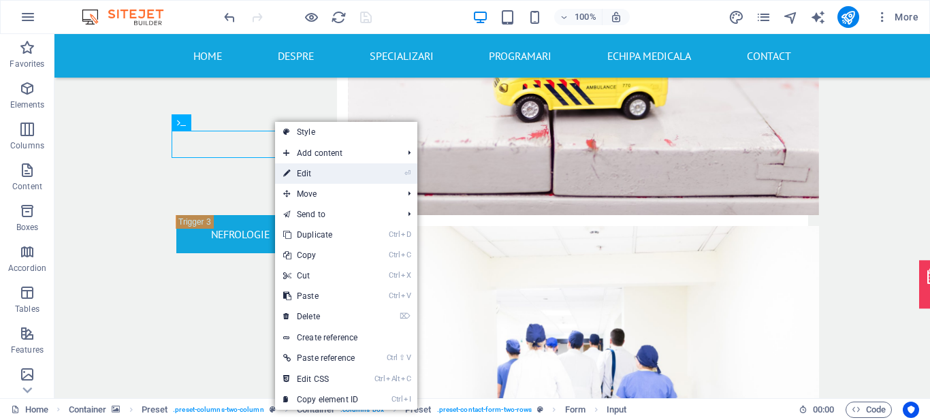
click at [295, 172] on link "⏎ Edit" at bounding box center [320, 173] width 91 height 20
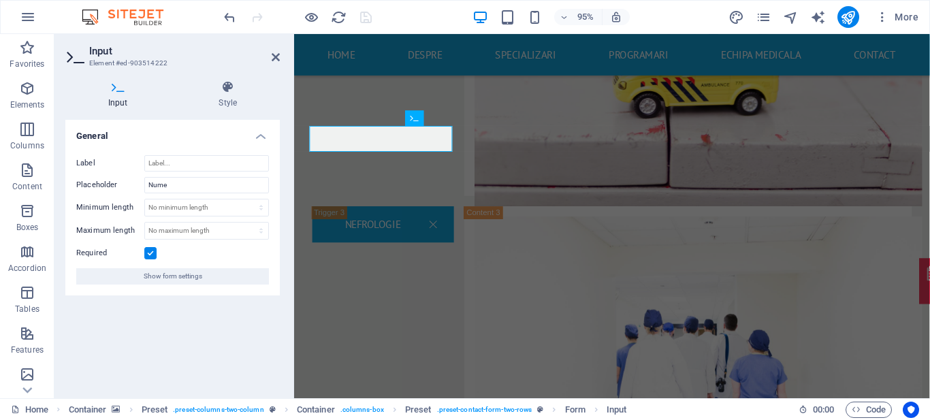
click at [148, 255] on label at bounding box center [150, 253] width 12 height 12
click at [0, 0] on input "Required" at bounding box center [0, 0] width 0 height 0
click at [148, 255] on label at bounding box center [150, 253] width 12 height 12
click at [0, 0] on input "Required" at bounding box center [0, 0] width 0 height 0
drag, startPoint x: 273, startPoint y: 54, endPoint x: 219, endPoint y: 20, distance: 63.7
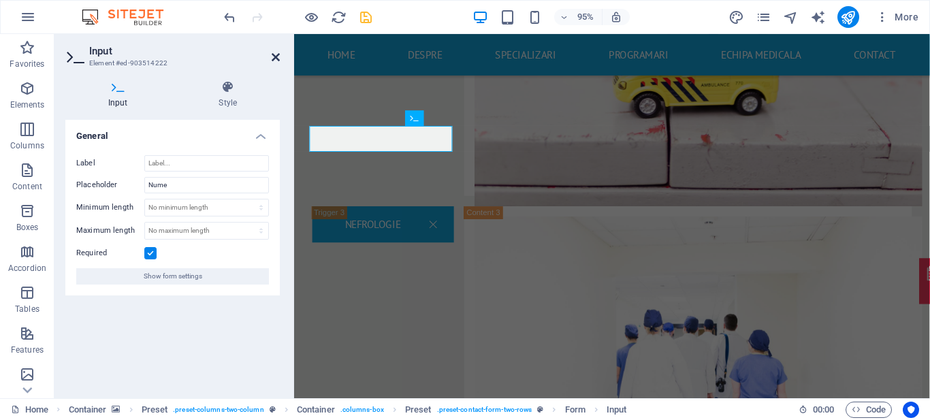
click at [273, 54] on icon at bounding box center [276, 57] width 8 height 11
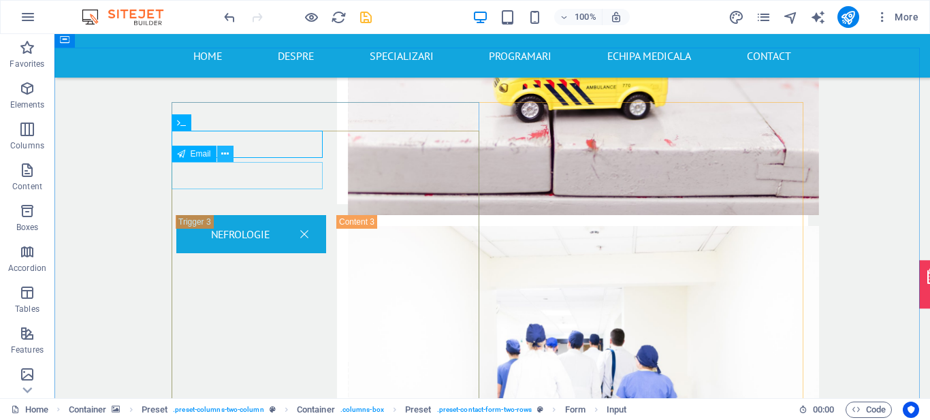
click at [224, 155] on icon at bounding box center [224, 154] width 7 height 14
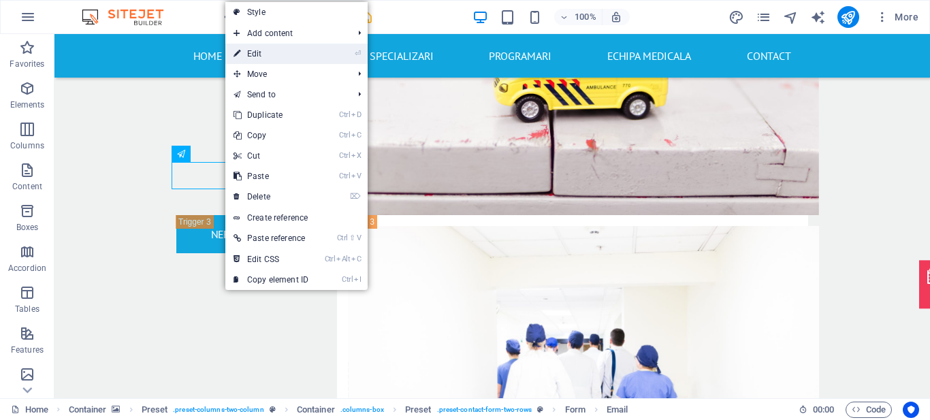
click at [279, 54] on link "⏎ Edit" at bounding box center [270, 54] width 91 height 20
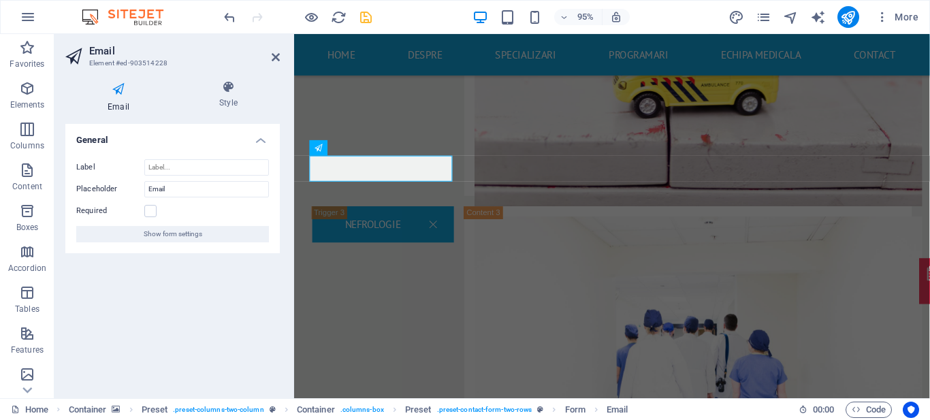
click at [279, 54] on icon at bounding box center [276, 57] width 8 height 11
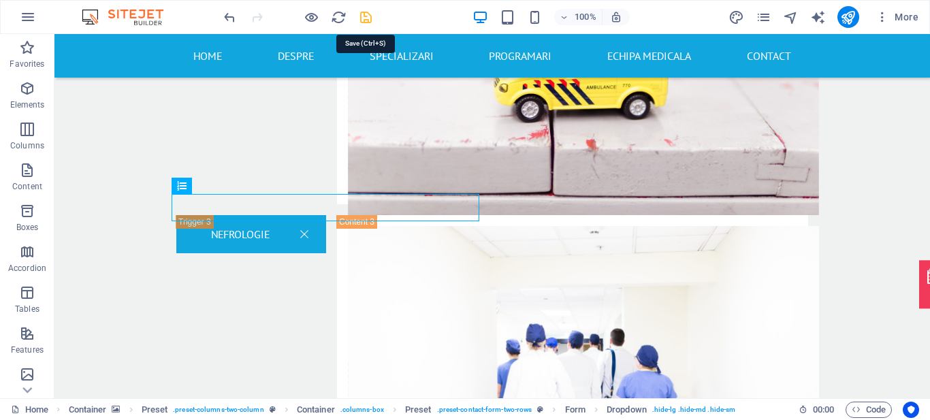
click at [366, 12] on icon "save" at bounding box center [366, 18] width 16 height 16
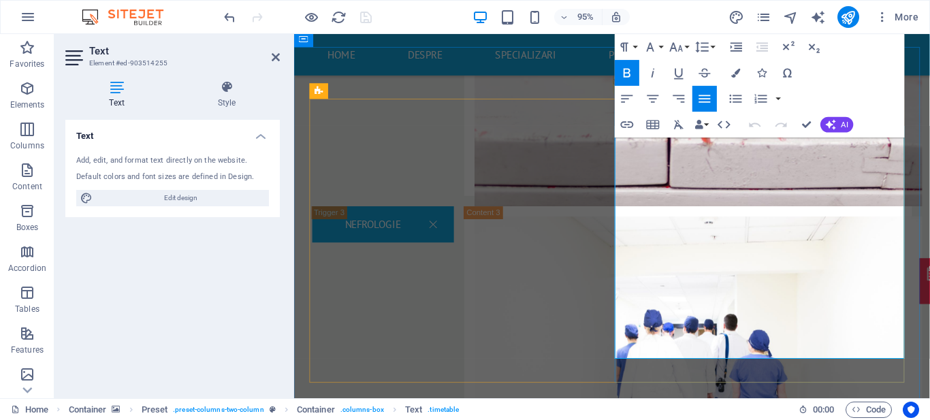
drag, startPoint x: 885, startPoint y: 319, endPoint x: 875, endPoint y: 319, distance: 9.5
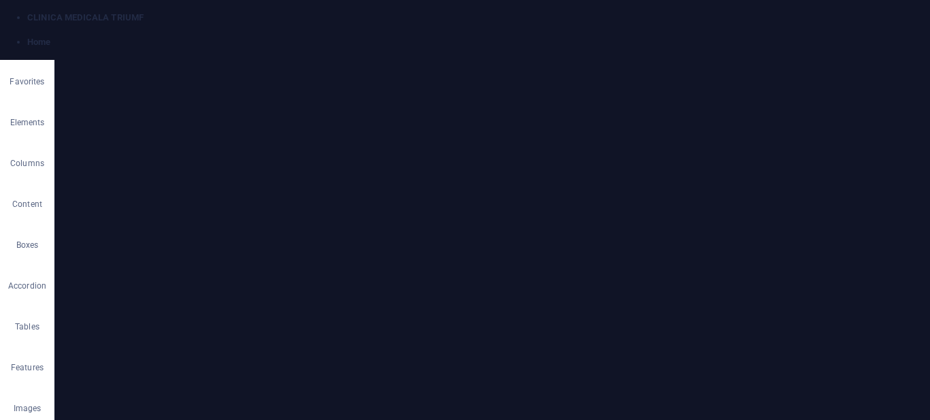
click at [877, 101] on div "Paragraph Format Normal Heading 1 Heading 2 Heading 3 Heading 4 Heading 5 Headi…" at bounding box center [760, 86] width 290 height 104
click at [277, 54] on icon at bounding box center [276, 57] width 8 height 11
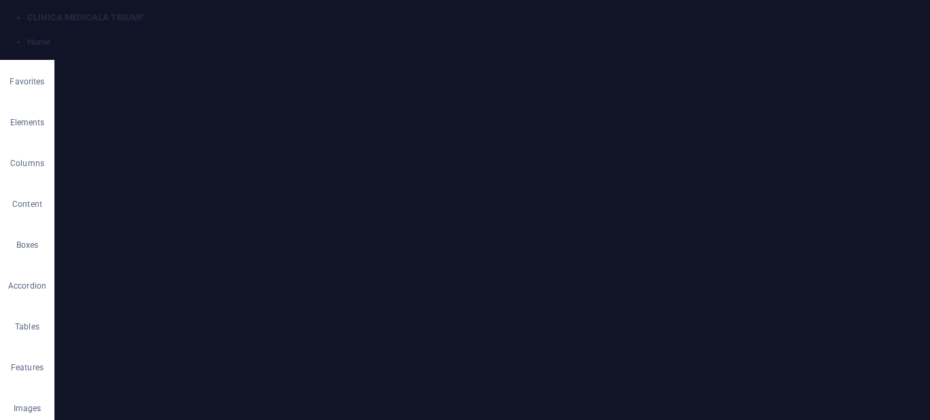
drag, startPoint x: 854, startPoint y: 287, endPoint x: 834, endPoint y: 287, distance: 19.8
drag, startPoint x: 867, startPoint y: 286, endPoint x: 930, endPoint y: 289, distance: 63.4
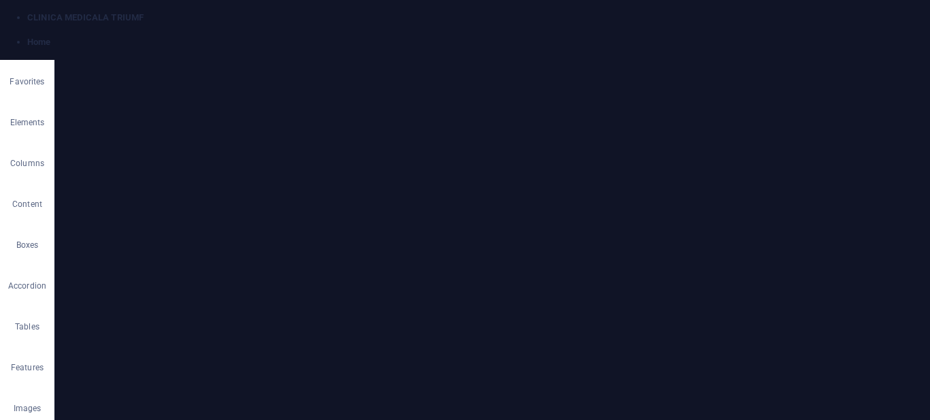
drag, startPoint x: 873, startPoint y: 322, endPoint x: 958, endPoint y: 315, distance: 85.4
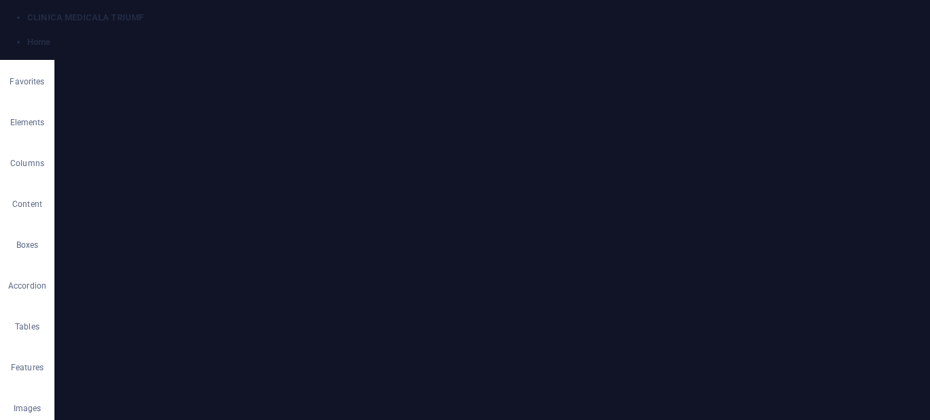
click at [627, 67] on icon "button" at bounding box center [628, 73] width 16 height 16
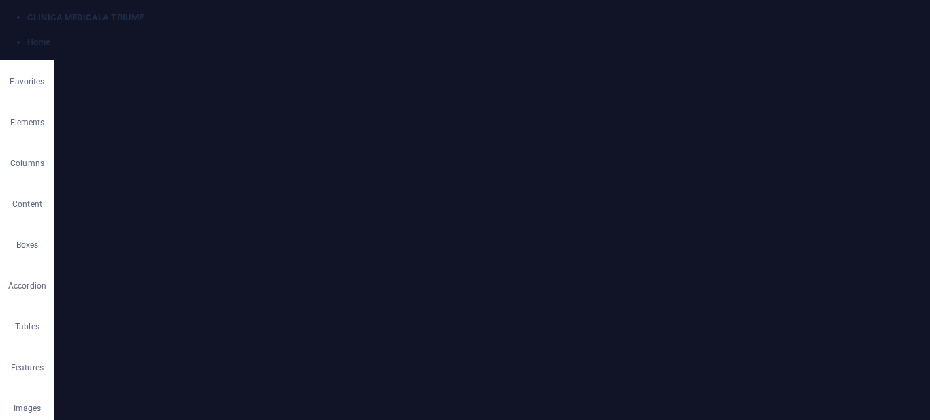
click at [629, 66] on icon "button" at bounding box center [628, 73] width 16 height 16
click at [628, 68] on icon "button" at bounding box center [628, 73] width 16 height 16
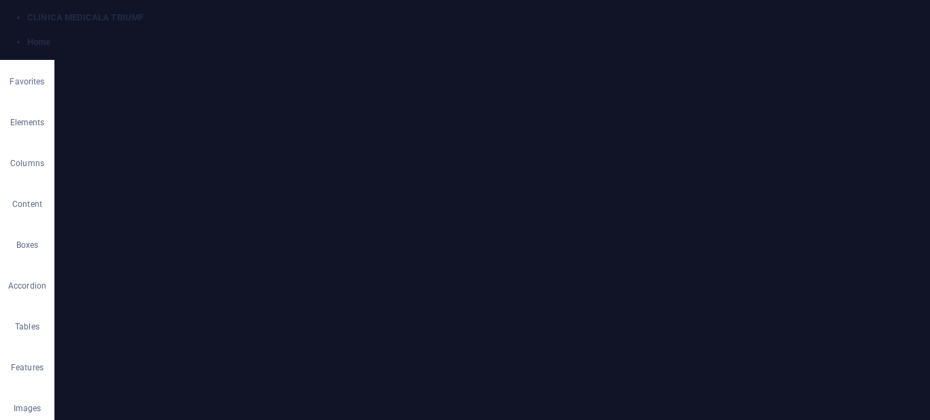
click at [623, 69] on icon "button" at bounding box center [628, 73] width 16 height 16
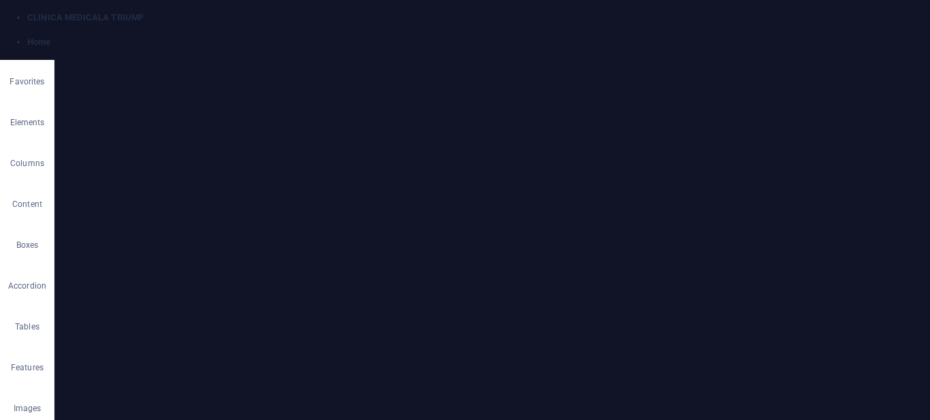
click at [626, 73] on icon "button" at bounding box center [627, 72] width 7 height 9
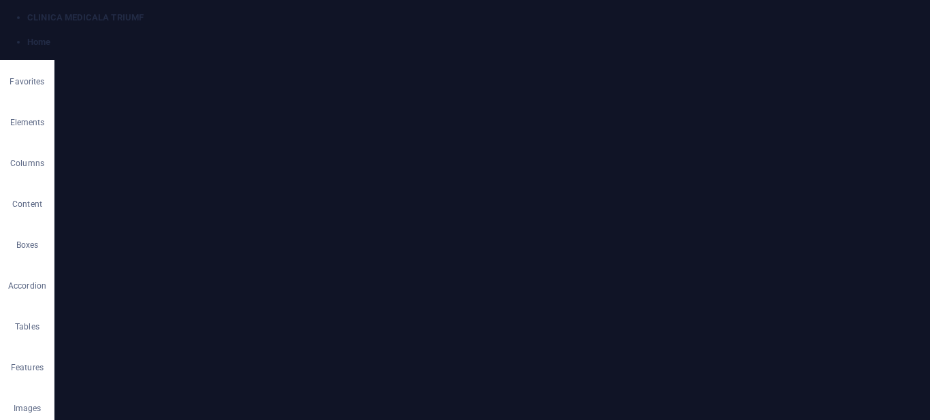
click at [631, 75] on icon "button" at bounding box center [628, 73] width 16 height 16
click at [273, 55] on icon at bounding box center [276, 57] width 8 height 11
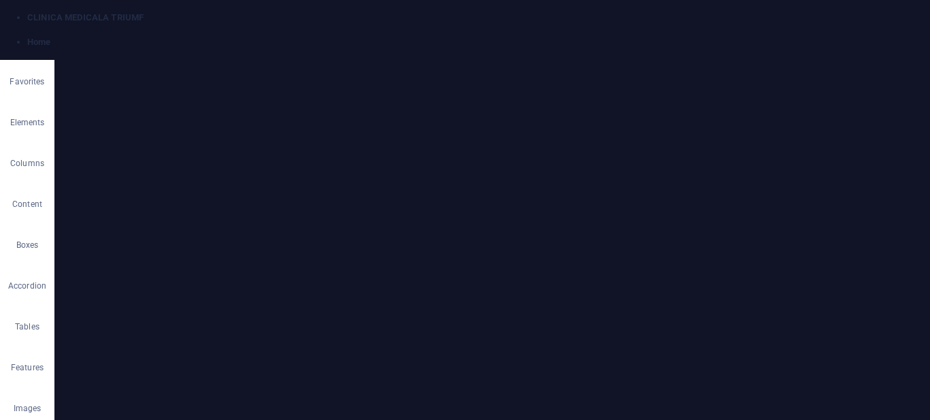
click at [685, 100] on button "Cell" at bounding box center [679, 102] width 25 height 26
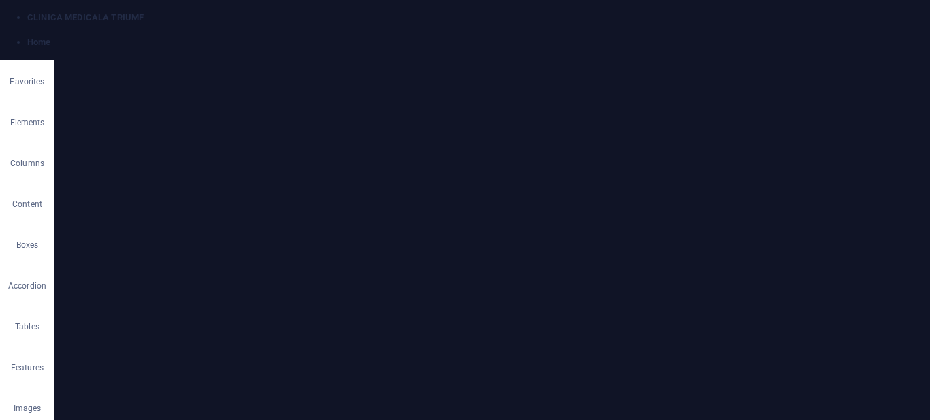
drag, startPoint x: 978, startPoint y: 183, endPoint x: 784, endPoint y: 326, distance: 241.6
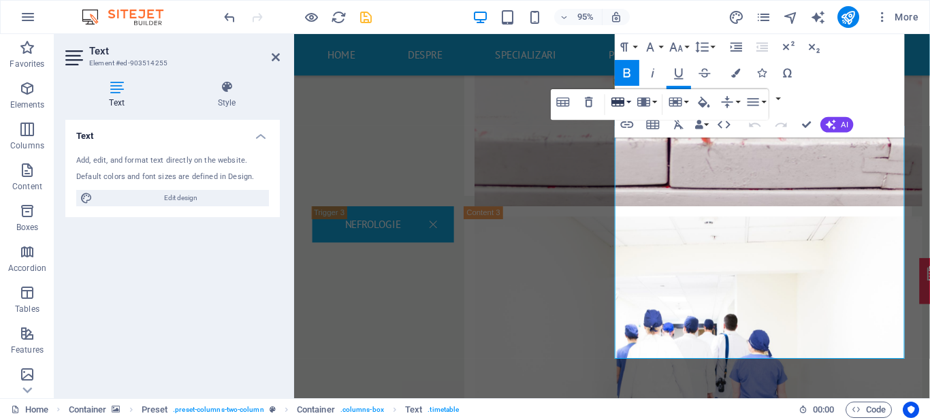
click at [628, 103] on button "Row" at bounding box center [621, 102] width 25 height 26
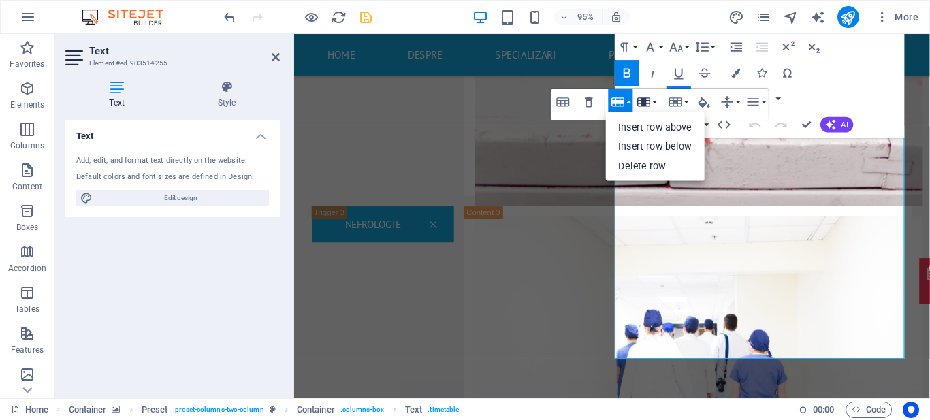
click at [653, 102] on button "Column" at bounding box center [647, 102] width 25 height 26
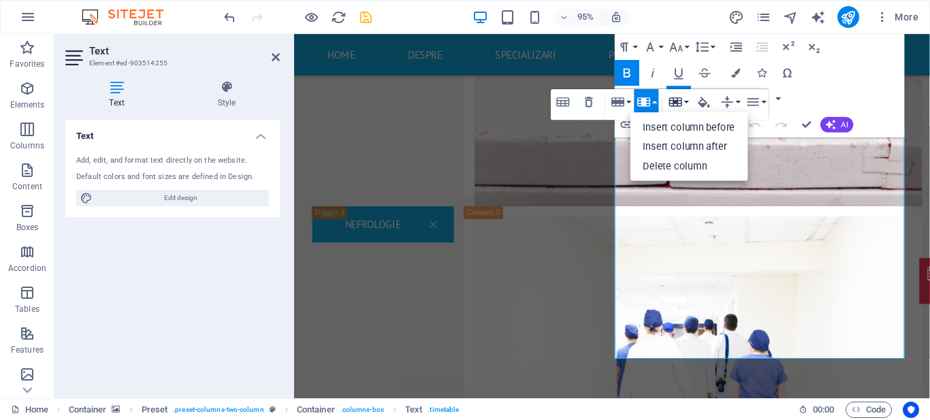
click at [682, 99] on icon "button" at bounding box center [676, 101] width 13 height 9
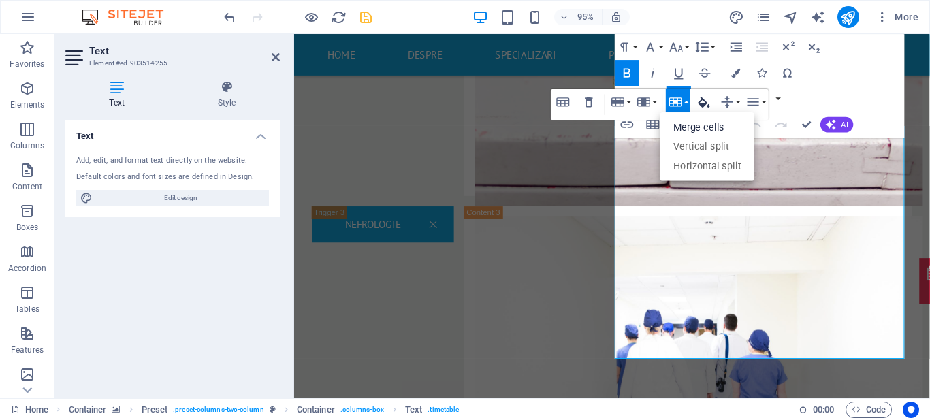
click at [711, 101] on icon "button" at bounding box center [705, 102] width 16 height 16
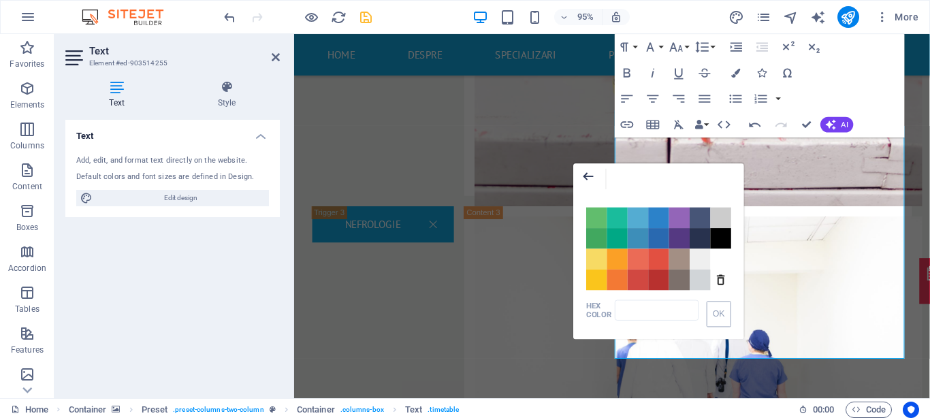
click at [591, 178] on icon "button" at bounding box center [589, 176] width 16 height 16
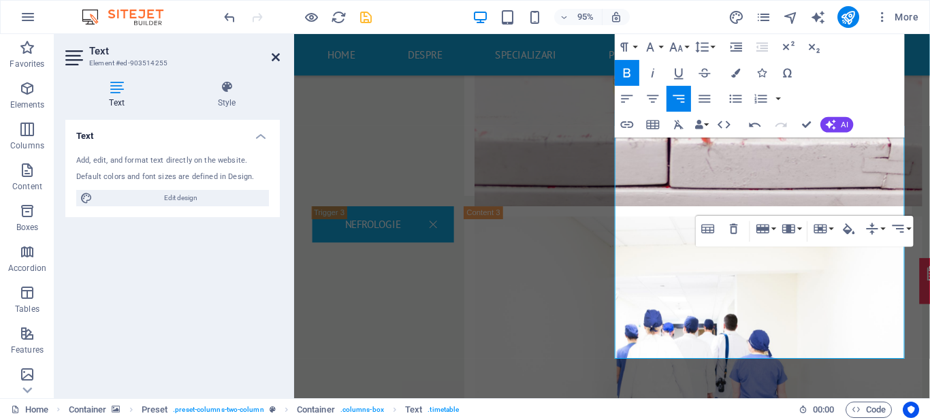
click at [275, 61] on icon at bounding box center [276, 57] width 8 height 11
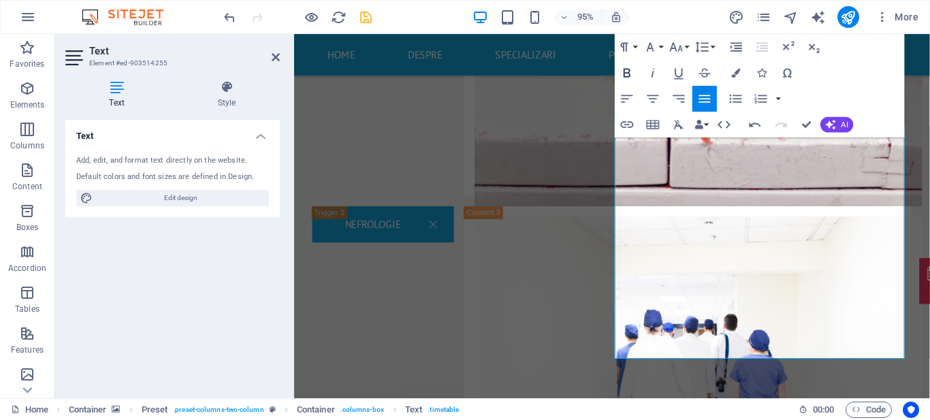
click at [621, 73] on icon "button" at bounding box center [628, 73] width 16 height 16
click at [624, 75] on icon "button" at bounding box center [627, 72] width 7 height 9
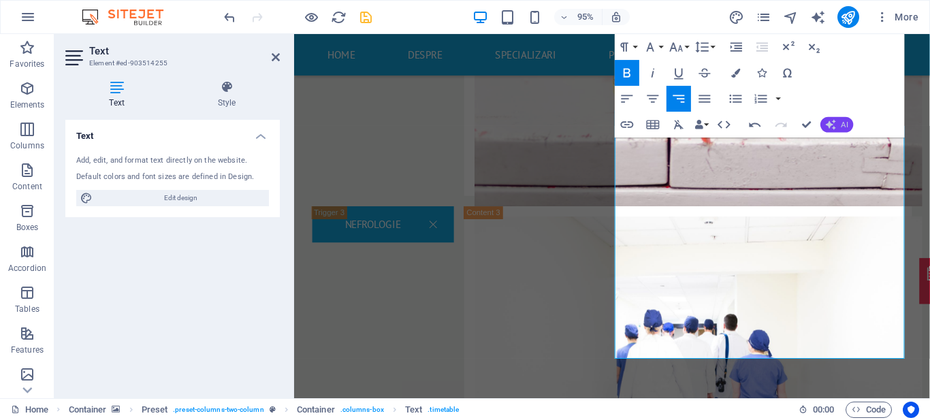
click at [835, 123] on icon "button" at bounding box center [831, 124] width 10 height 10
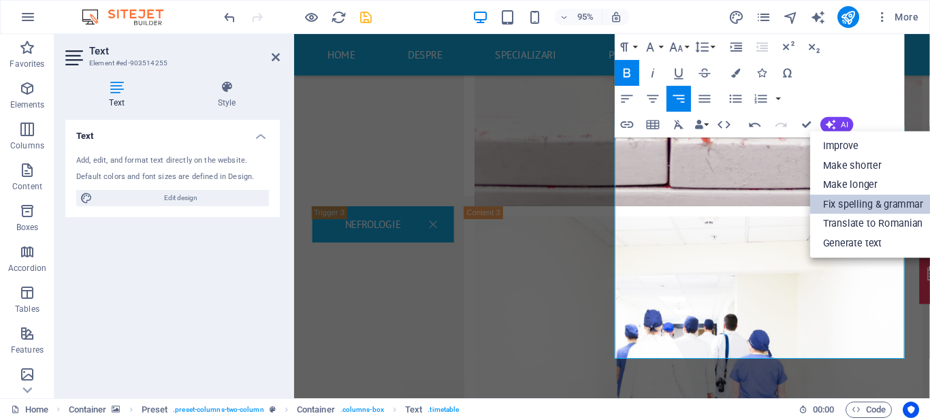
click at [836, 198] on link "Fix spelling & grammar" at bounding box center [874, 204] width 126 height 20
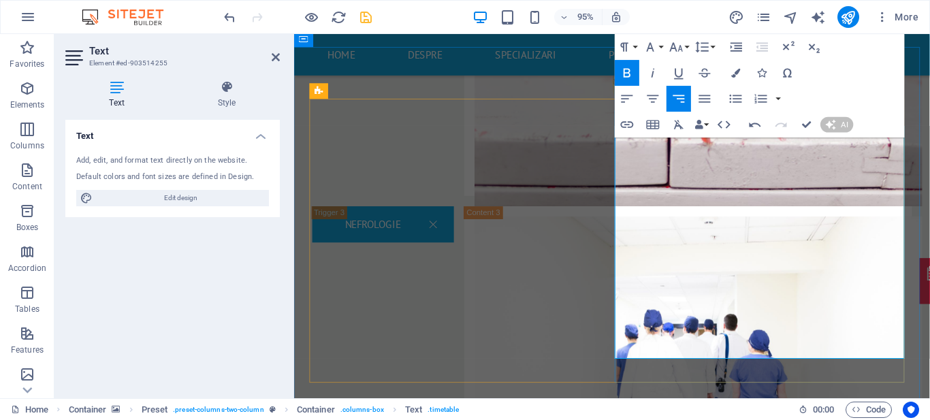
click at [821, 138] on div "Undo Redo Confirm (Ctrl+⏎) AI Improve Make shorter Make longer Fix spelling & g…" at bounding box center [798, 125] width 111 height 26
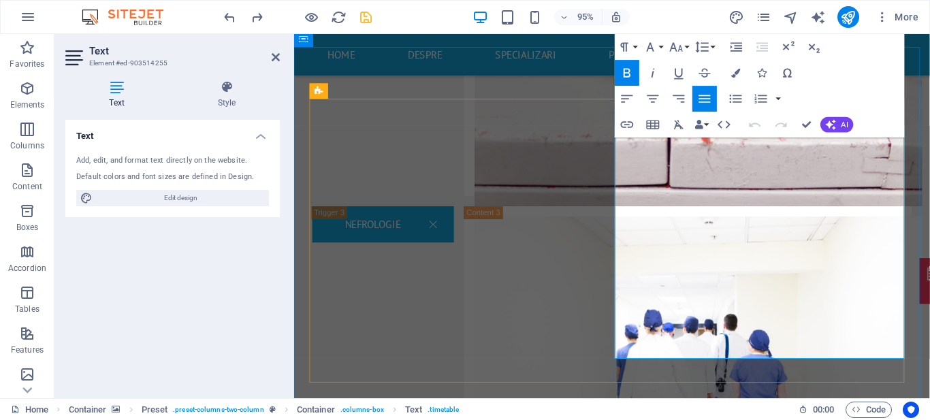
drag, startPoint x: 845, startPoint y: 151, endPoint x: 926, endPoint y: 159, distance: 81.4
drag, startPoint x: 832, startPoint y: 186, endPoint x: 927, endPoint y: 185, distance: 95.4
drag, startPoint x: 832, startPoint y: 219, endPoint x: 926, endPoint y: 223, distance: 93.4
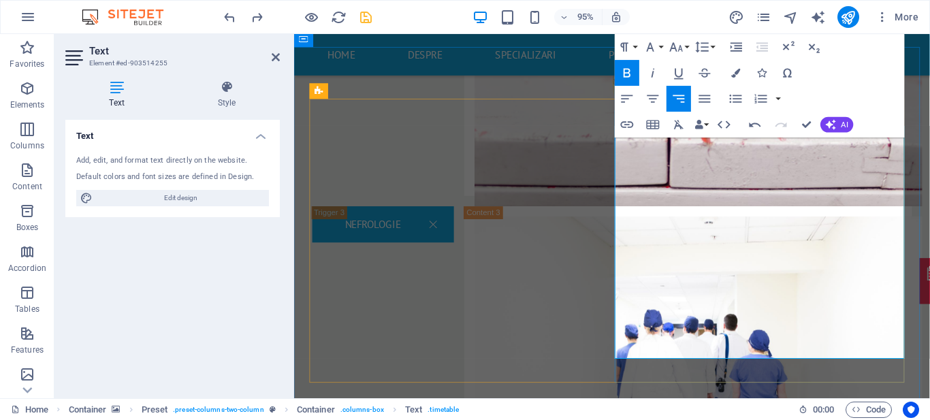
drag, startPoint x: 841, startPoint y: 253, endPoint x: 925, endPoint y: 253, distance: 84.5
drag, startPoint x: 834, startPoint y: 287, endPoint x: 885, endPoint y: 285, distance: 51.2
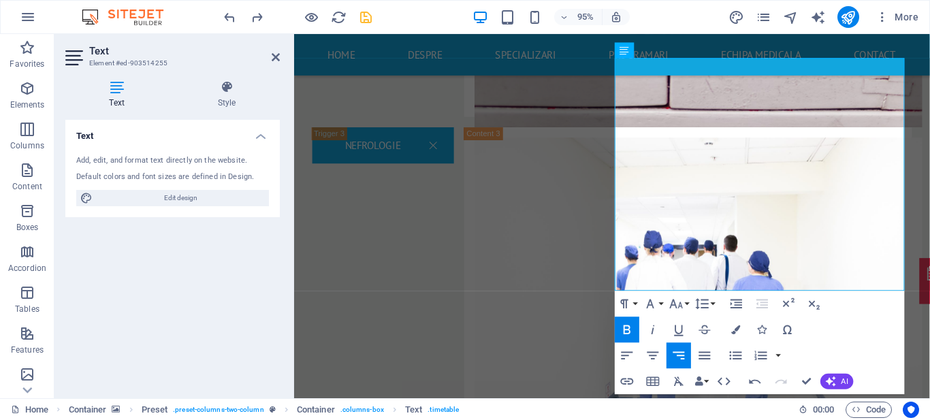
scroll to position [2597, 0]
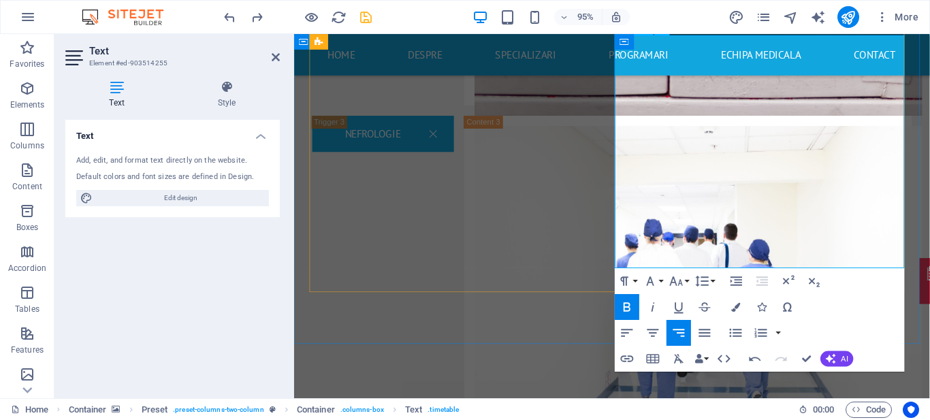
drag, startPoint x: 833, startPoint y: 194, endPoint x: 926, endPoint y: 192, distance: 93.3
drag, startPoint x: 872, startPoint y: 223, endPoint x: 925, endPoint y: 227, distance: 53.2
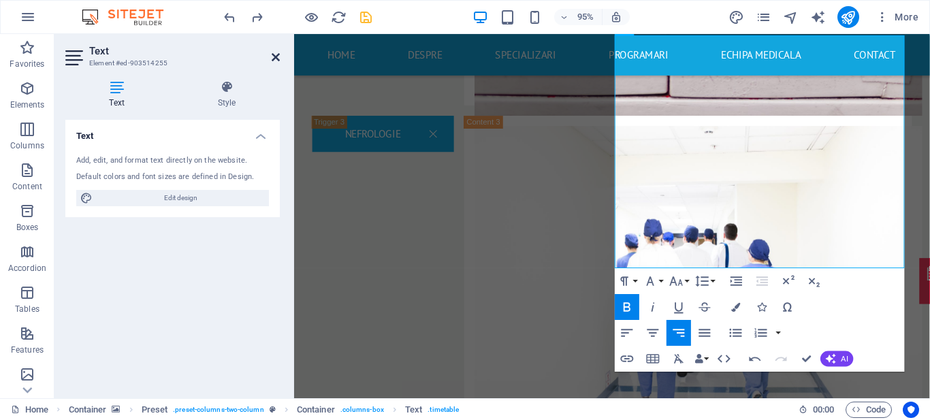
click at [278, 57] on icon at bounding box center [276, 57] width 8 height 11
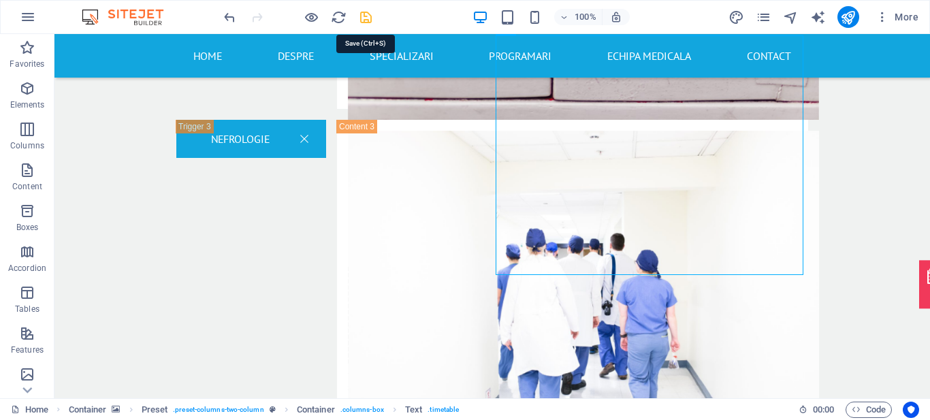
click at [365, 17] on icon "save" at bounding box center [366, 18] width 16 height 16
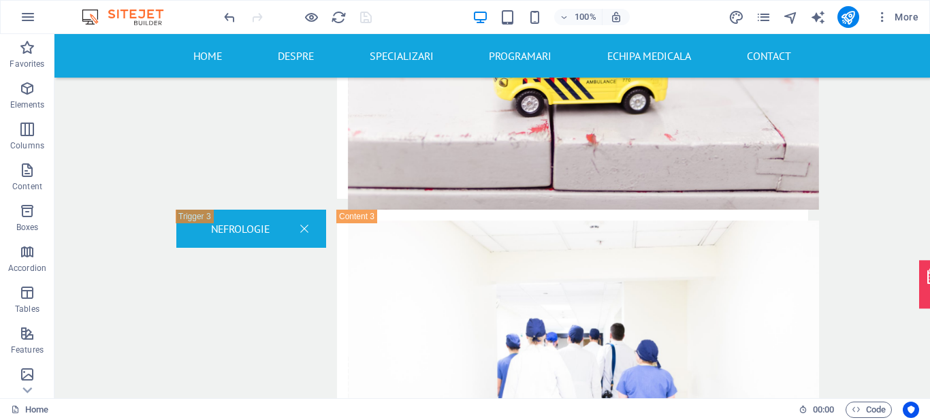
scroll to position [2482, 0]
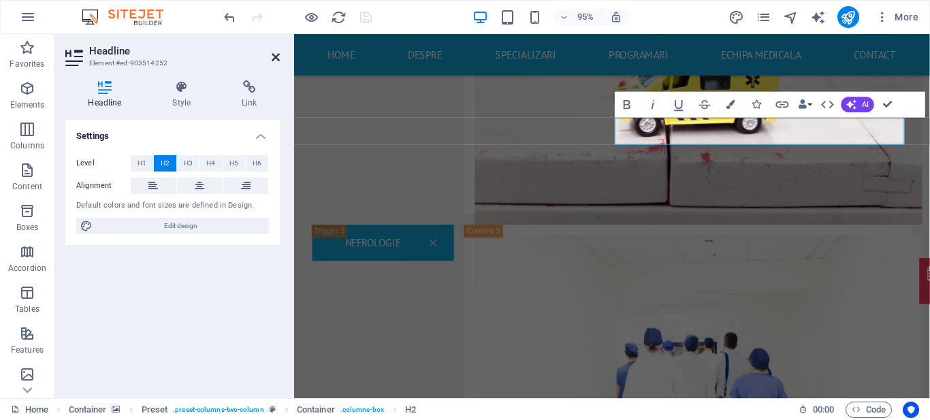
click at [278, 59] on icon at bounding box center [276, 57] width 8 height 11
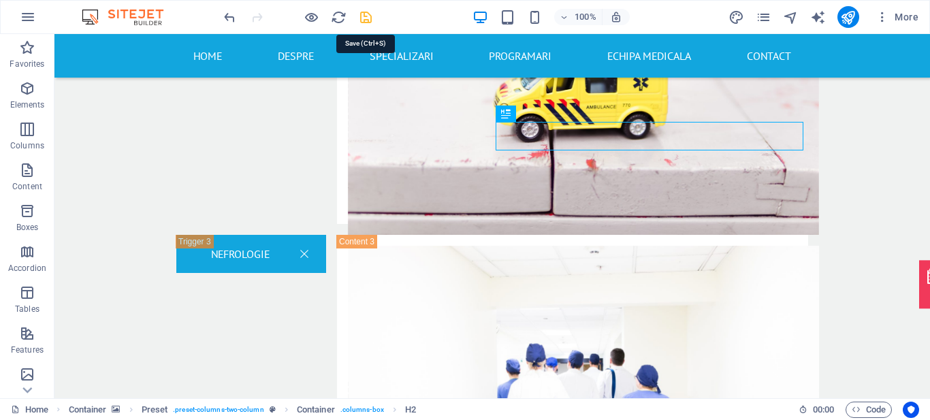
click at [363, 16] on icon "save" at bounding box center [366, 18] width 16 height 16
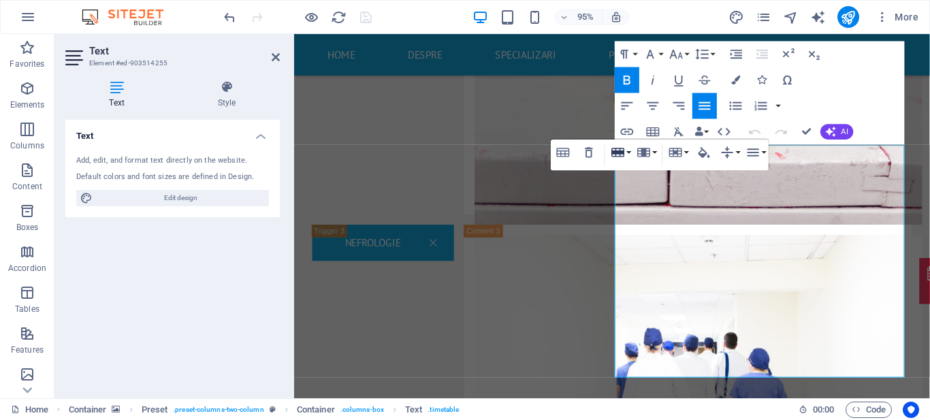
click at [620, 152] on icon "button" at bounding box center [618, 152] width 13 height 9
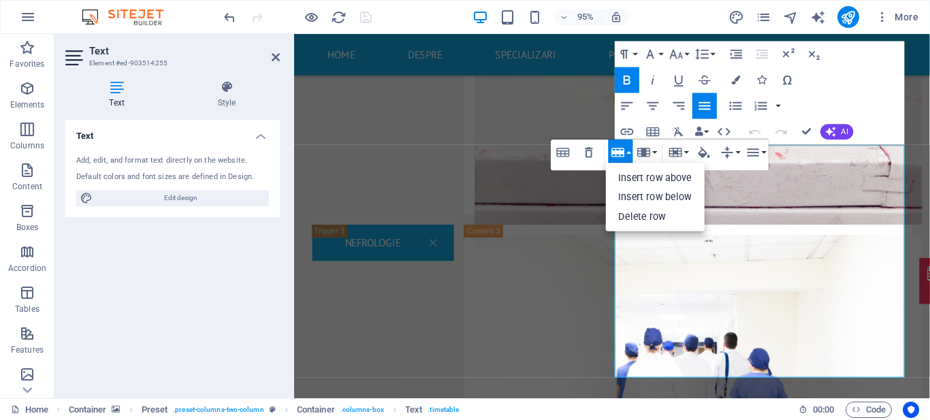
click at [620, 152] on icon "button" at bounding box center [618, 152] width 13 height 9
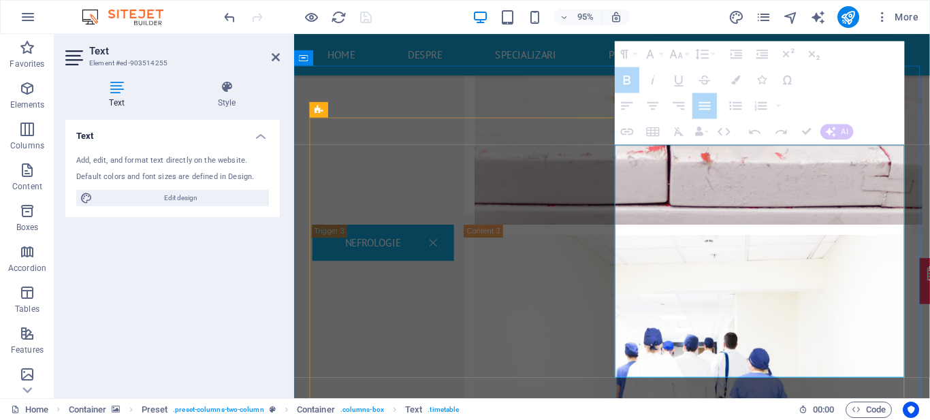
drag, startPoint x: 704, startPoint y: 209, endPoint x: 905, endPoint y: 210, distance: 200.3
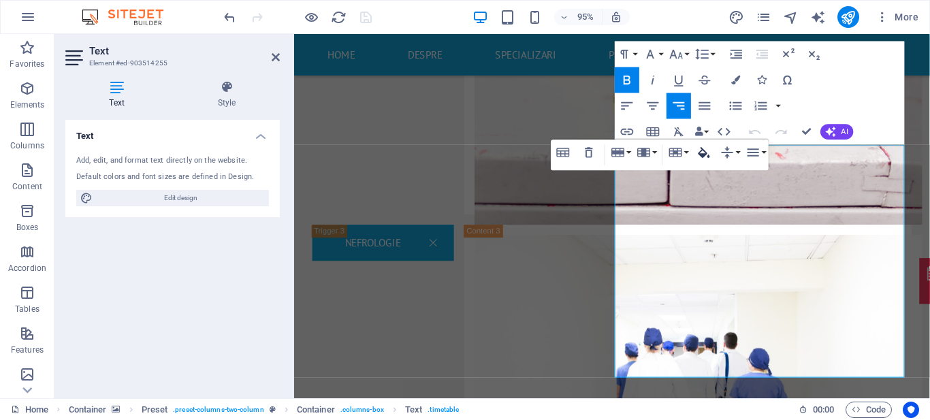
click at [710, 153] on icon "button" at bounding box center [705, 152] width 16 height 16
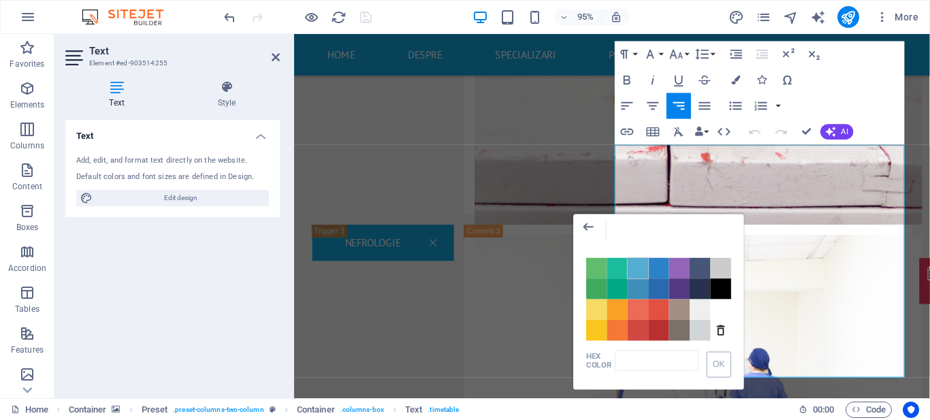
click at [634, 264] on span "Color #54ACD2" at bounding box center [638, 267] width 20 height 20
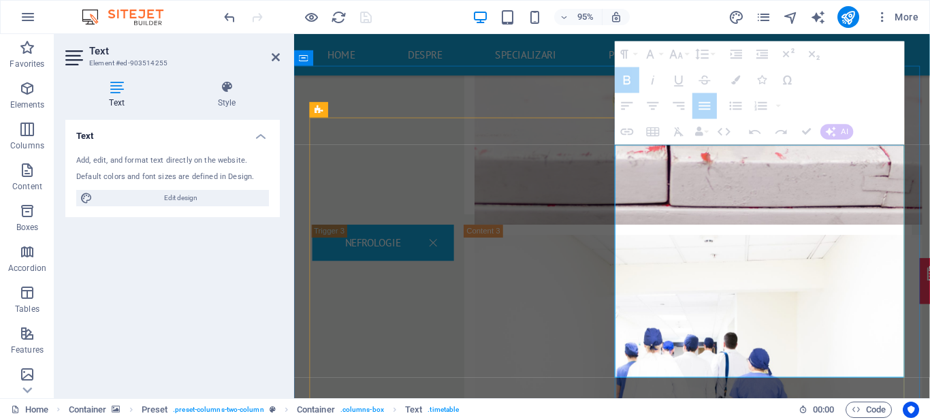
drag, startPoint x: 704, startPoint y: 210, endPoint x: 793, endPoint y: 205, distance: 89.4
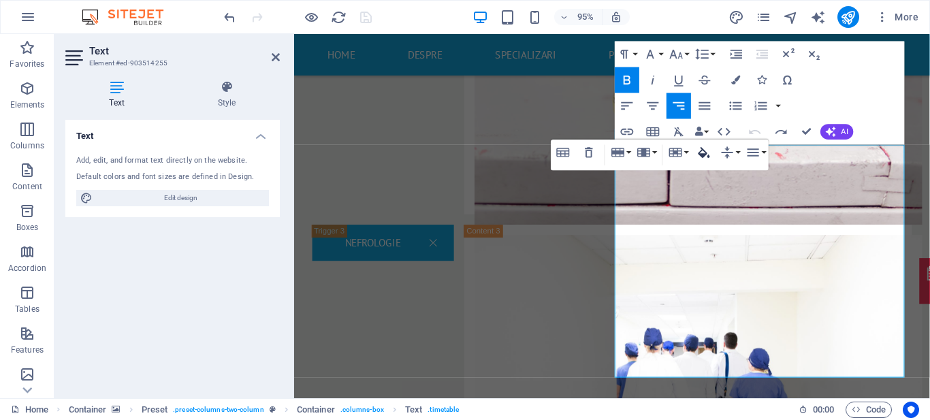
click at [698, 151] on icon "button" at bounding box center [705, 152] width 16 height 16
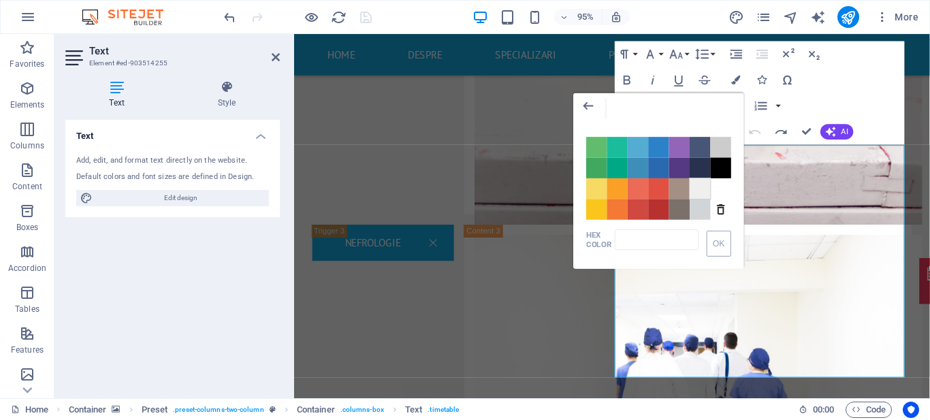
click at [701, 191] on span "Color #EFEFEF" at bounding box center [700, 188] width 20 height 20
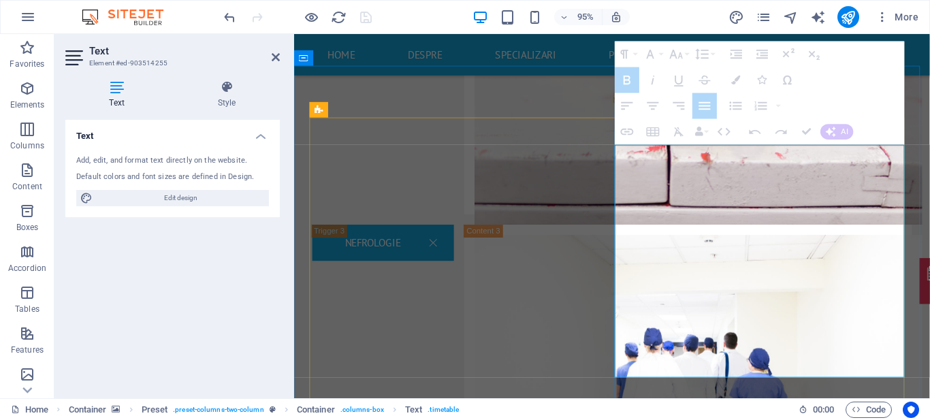
drag, startPoint x: 704, startPoint y: 272, endPoint x: 894, endPoint y: 260, distance: 190.5
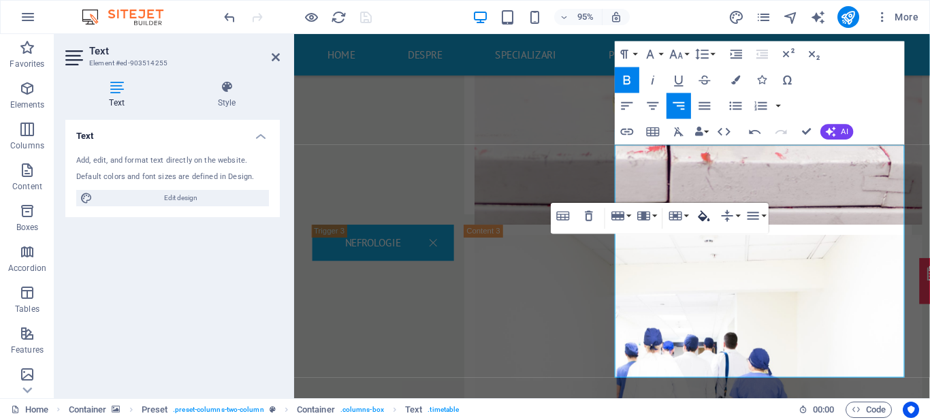
click at [702, 217] on icon "button" at bounding box center [705, 216] width 16 height 16
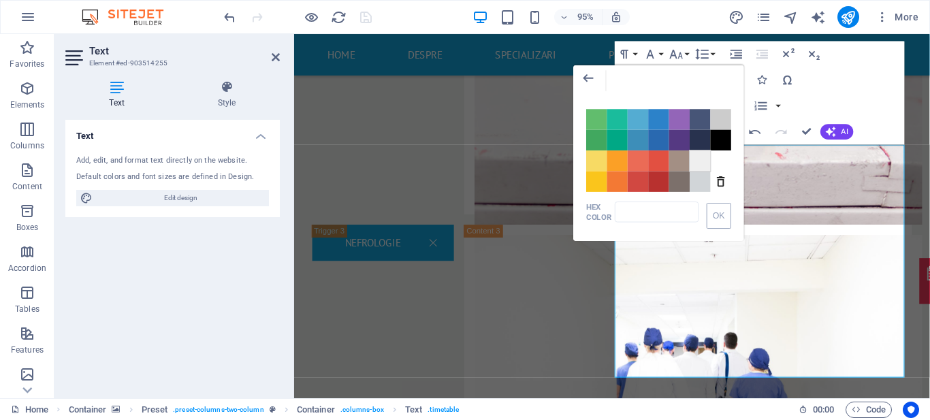
click at [700, 157] on span "Color #EFEFEF" at bounding box center [700, 161] width 20 height 20
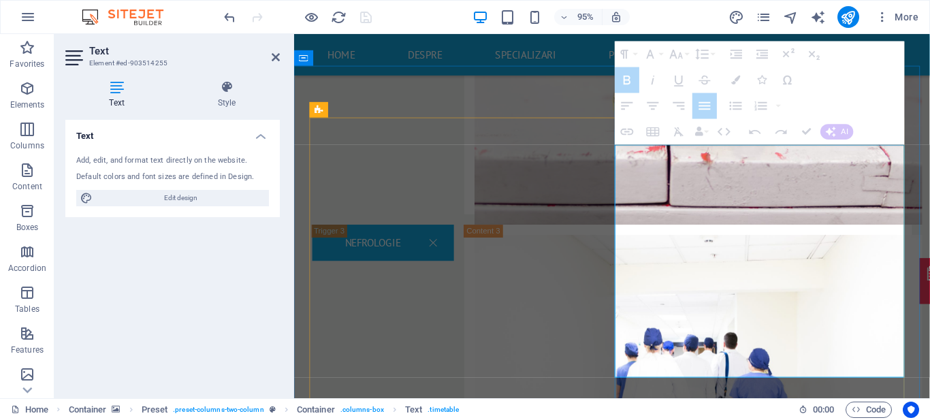
drag, startPoint x: 678, startPoint y: 334, endPoint x: 901, endPoint y: 331, distance: 223.5
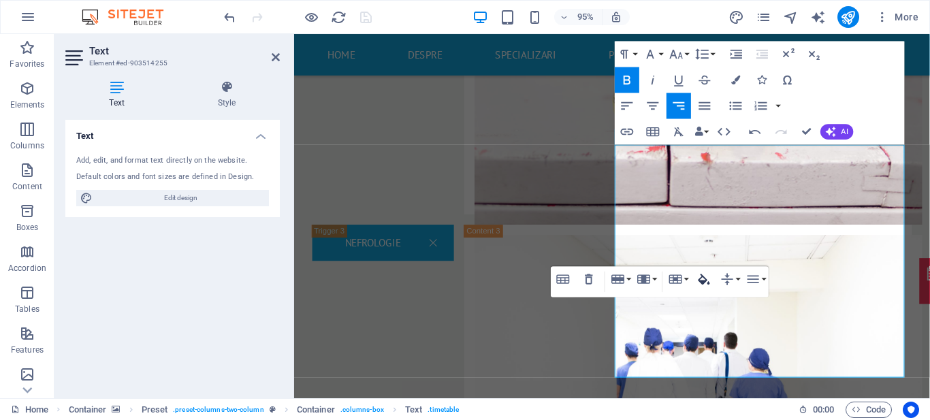
click at [700, 278] on icon "button" at bounding box center [705, 280] width 16 height 16
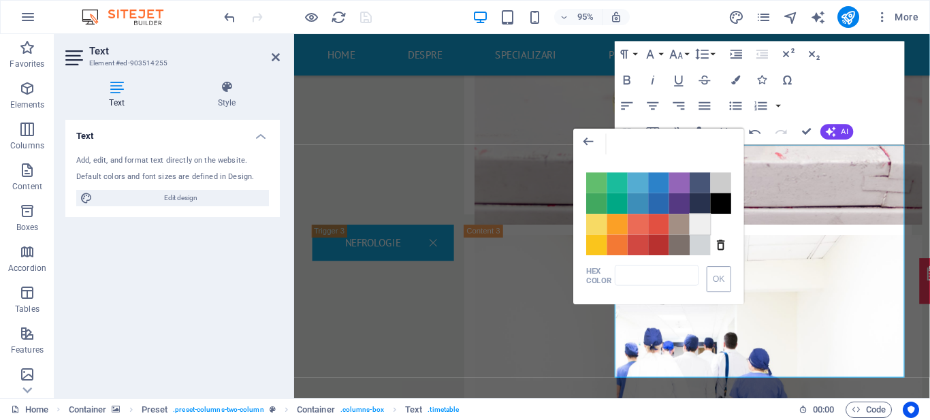
click at [695, 227] on span "Color #EFEFEF" at bounding box center [700, 224] width 20 height 20
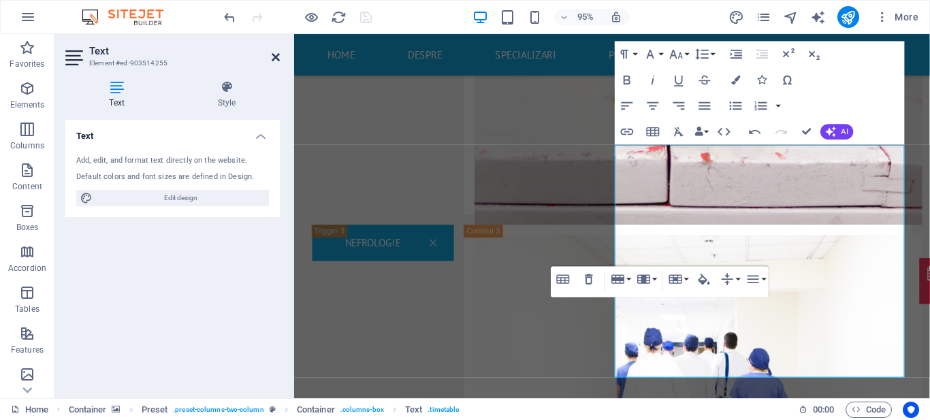
click at [279, 56] on icon at bounding box center [276, 57] width 8 height 11
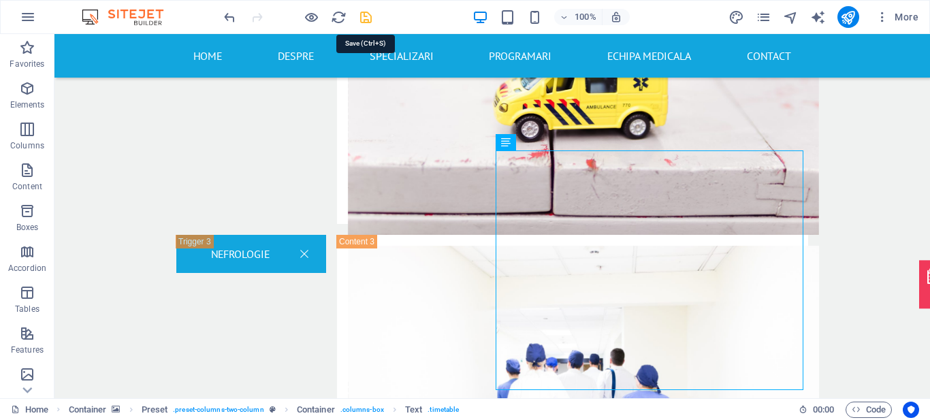
click at [367, 20] on icon "save" at bounding box center [366, 18] width 16 height 16
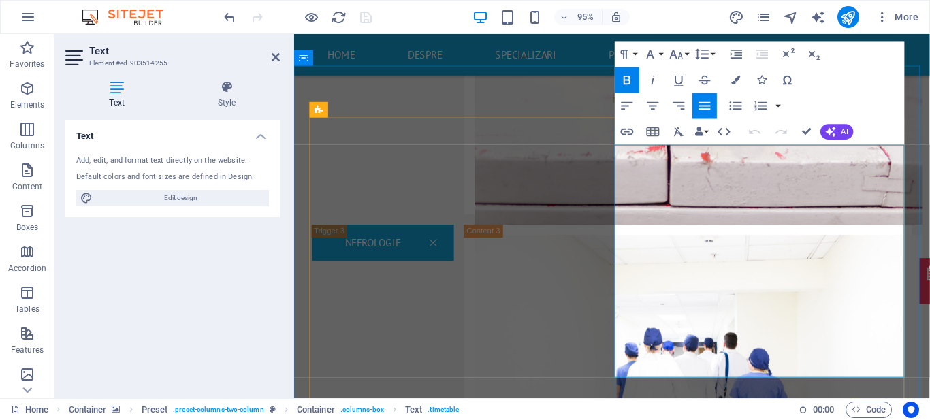
drag, startPoint x: 275, startPoint y: 53, endPoint x: 221, endPoint y: 19, distance: 63.7
click at [275, 53] on icon at bounding box center [276, 57] width 8 height 11
